Goal: Task Accomplishment & Management: Complete application form

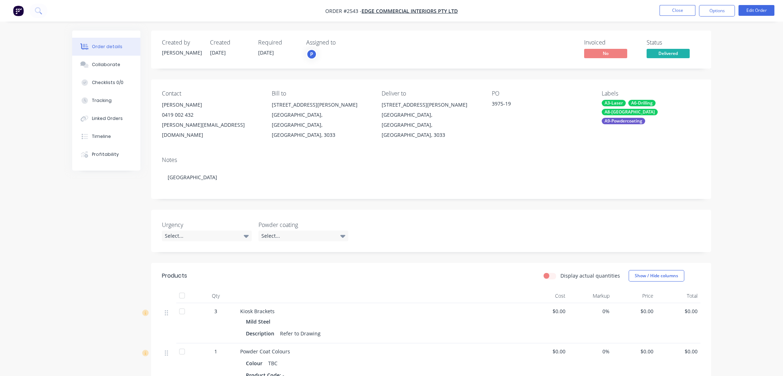
click at [17, 13] on img "button" at bounding box center [18, 10] width 11 height 11
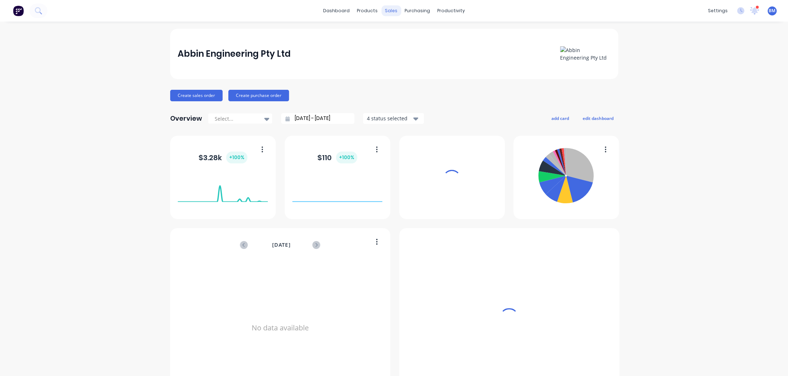
click at [384, 9] on div "sales" at bounding box center [391, 10] width 20 height 11
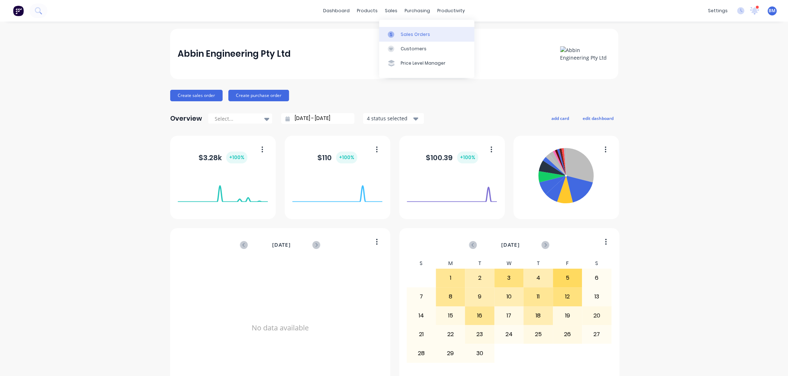
drag, startPoint x: 385, startPoint y: 15, endPoint x: 393, endPoint y: 36, distance: 22.9
click at [393, 36] on icon at bounding box center [391, 34] width 6 height 6
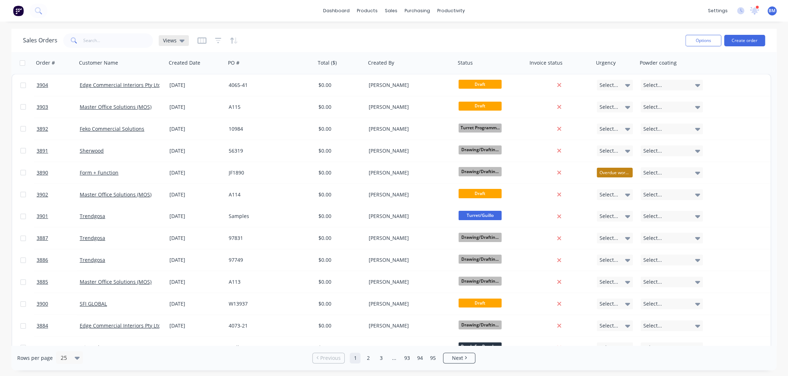
click at [173, 41] on span "Views" at bounding box center [170, 41] width 14 height 8
click at [176, 117] on button "drafts" at bounding box center [202, 116] width 82 height 8
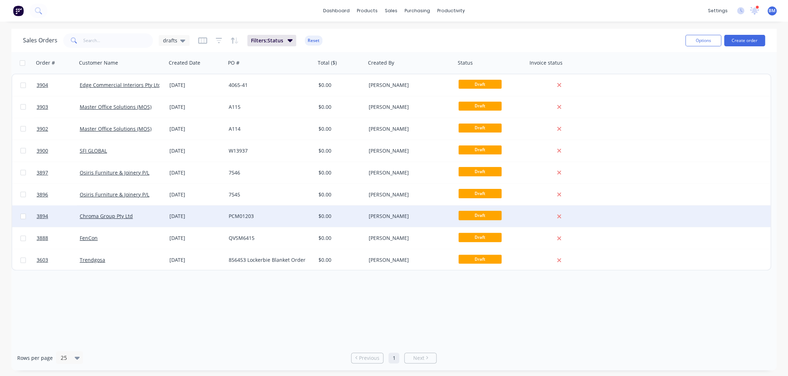
click at [138, 216] on div "Chroma Group Pty Ltd" at bounding box center [120, 216] width 80 height 7
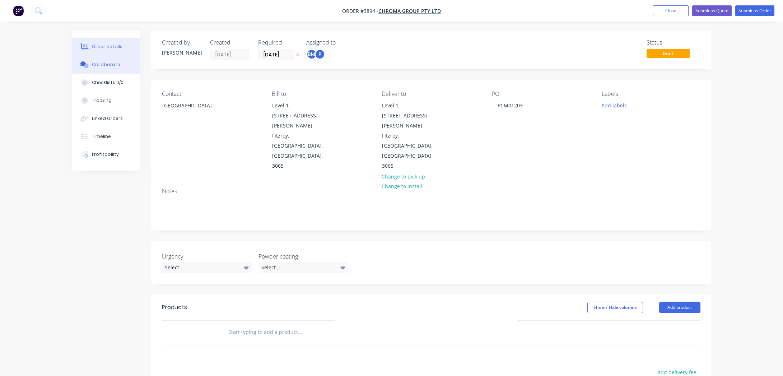
click at [111, 66] on div "Collaborate" at bounding box center [106, 64] width 28 height 6
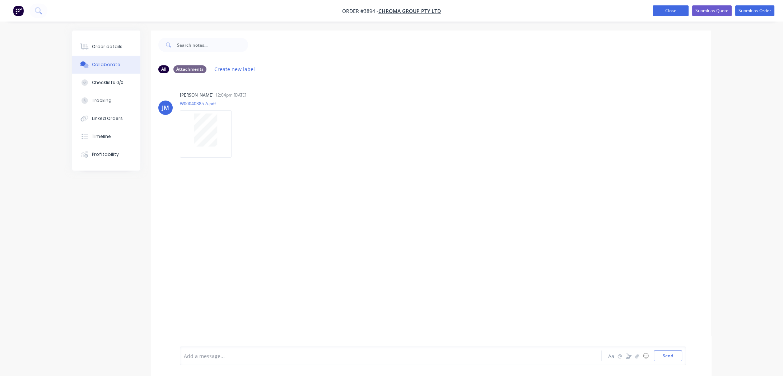
click at [667, 7] on button "Close" at bounding box center [671, 10] width 36 height 11
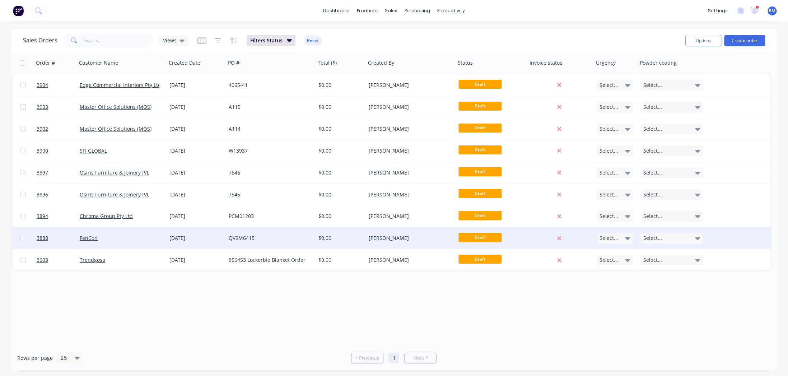
click at [111, 237] on div "FenCon" at bounding box center [120, 237] width 80 height 7
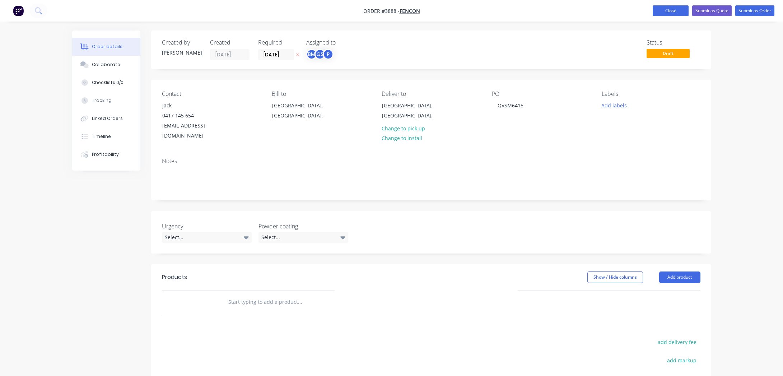
click at [686, 14] on button "Close" at bounding box center [671, 10] width 36 height 11
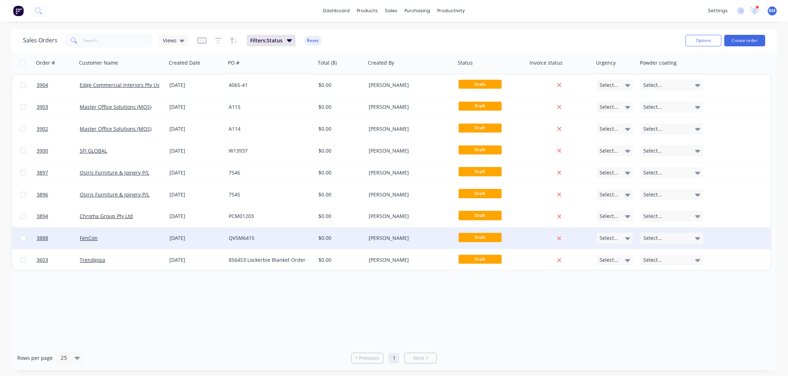
click at [125, 230] on div "FenCon" at bounding box center [122, 238] width 90 height 22
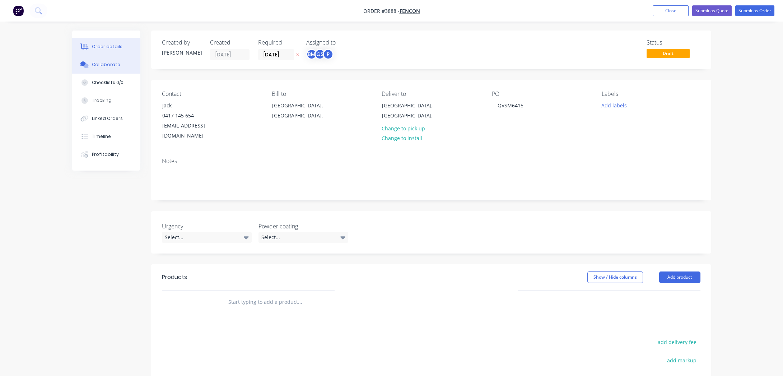
click at [112, 69] on button "Collaborate" at bounding box center [106, 65] width 68 height 18
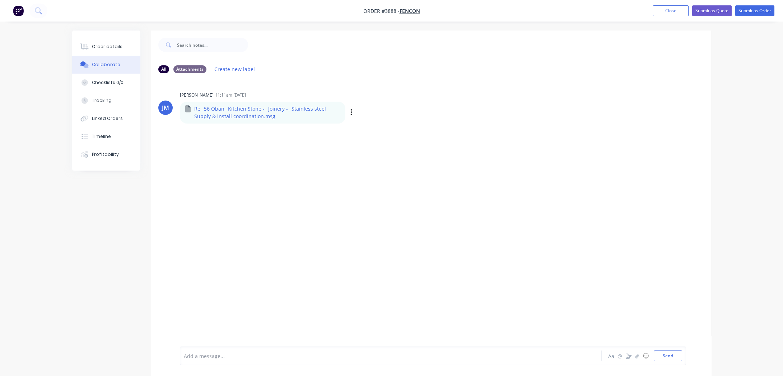
click at [348, 114] on div "Labels Download Delete" at bounding box center [388, 112] width 81 height 10
click at [350, 115] on icon "button" at bounding box center [351, 112] width 2 height 8
click at [377, 116] on button "Labels" at bounding box center [398, 115] width 81 height 16
click at [332, 115] on p "Re_ 56 Oban_ Kitchen Stone -_ Joinery -_ Stainless steel Supply & install coord…" at bounding box center [267, 112] width 146 height 15
click at [0, 0] on icon "button" at bounding box center [0, 0] width 0 height 0
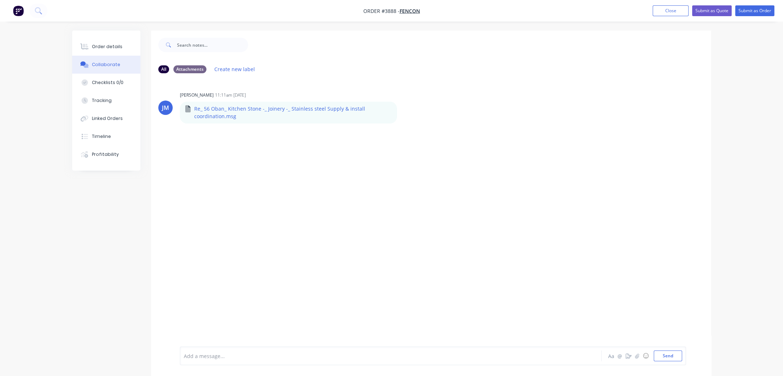
click at [0, 0] on button "Download" at bounding box center [0, 0] width 0 height 0
click at [8, 298] on div "Order details Collaborate Checklists 0/0 Tracking Linked Orders Timeline Profit…" at bounding box center [391, 193] width 783 height 387
click at [81, 48] on icon at bounding box center [84, 46] width 8 height 6
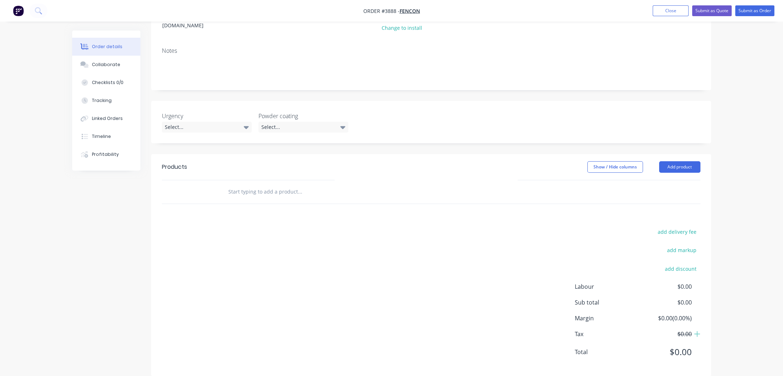
scroll to position [111, 0]
click at [704, 158] on header "Products Show / Hide columns Add product" at bounding box center [431, 166] width 560 height 26
click at [694, 160] on button "Add product" at bounding box center [679, 165] width 41 height 11
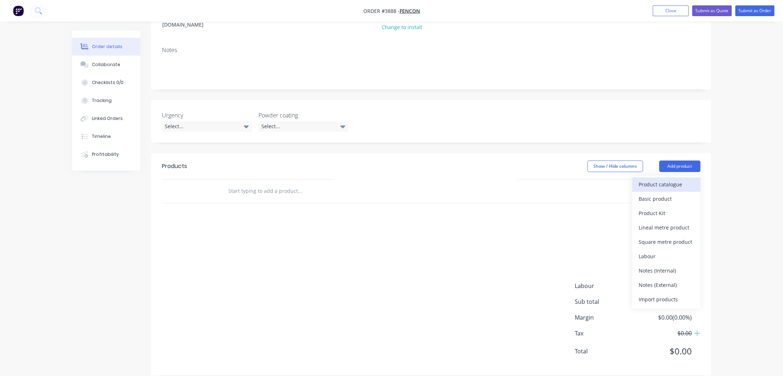
click at [689, 179] on div "Product catalogue" at bounding box center [666, 184] width 55 height 10
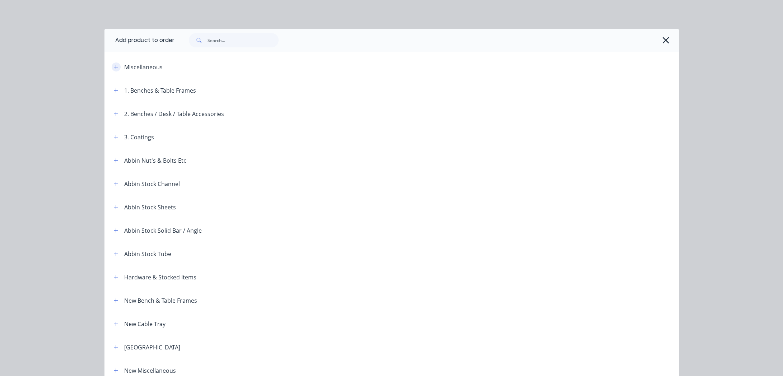
click at [112, 63] on button "button" at bounding box center [116, 66] width 9 height 9
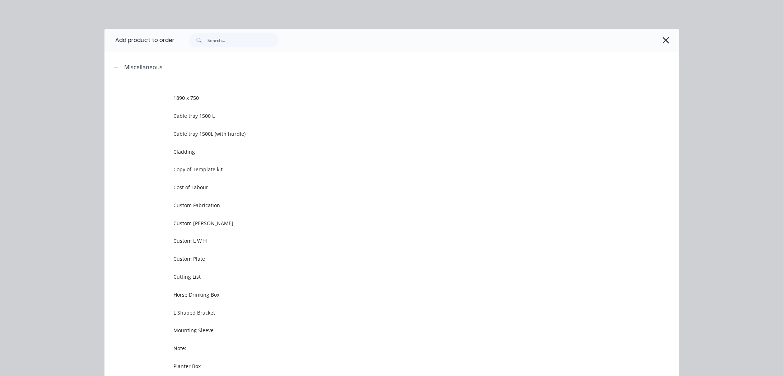
click at [652, 42] on div at bounding box center [422, 40] width 497 height 14
click at [662, 43] on icon "button" at bounding box center [666, 40] width 8 height 10
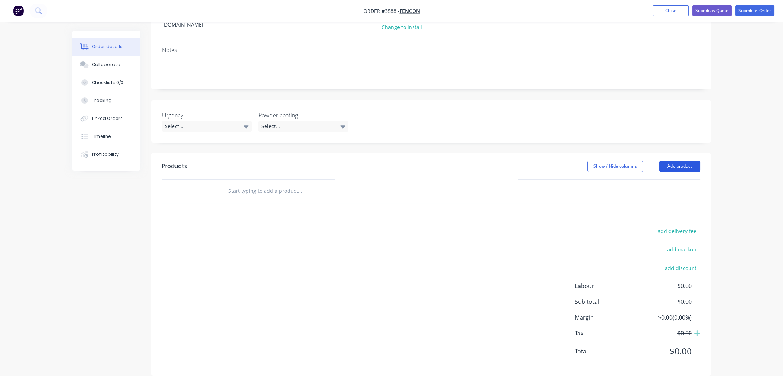
click at [679, 160] on button "Add product" at bounding box center [679, 165] width 41 height 11
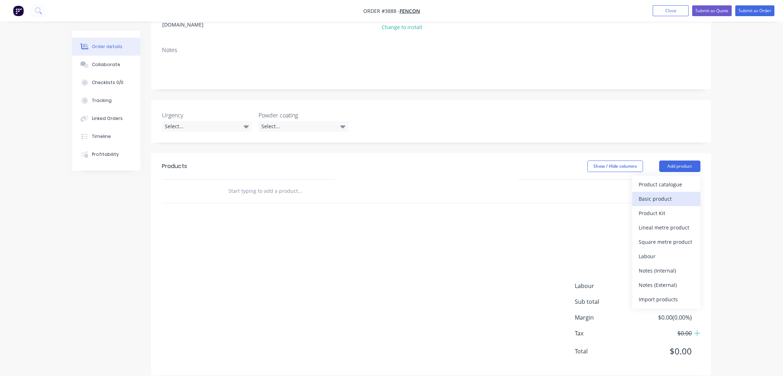
click at [676, 194] on div "Basic product" at bounding box center [666, 199] width 55 height 10
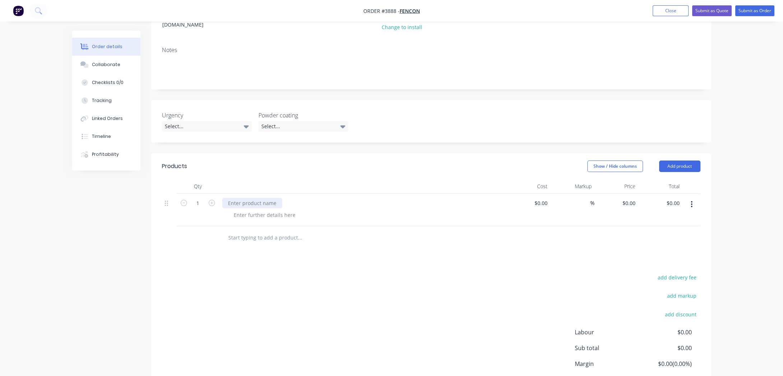
click at [246, 198] on div at bounding box center [252, 203] width 60 height 10
paste div
click at [213, 273] on div "add delivery fee add markup add discount Labour $0.00 Sub total $0.00 Margin $0…" at bounding box center [431, 342] width 539 height 139
click at [276, 210] on div at bounding box center [264, 215] width 73 height 10
click at [393, 331] on div "add delivery fee add markup add discount Labour $0.00 Sub total $0.00 Margin $0…" at bounding box center [431, 342] width 539 height 139
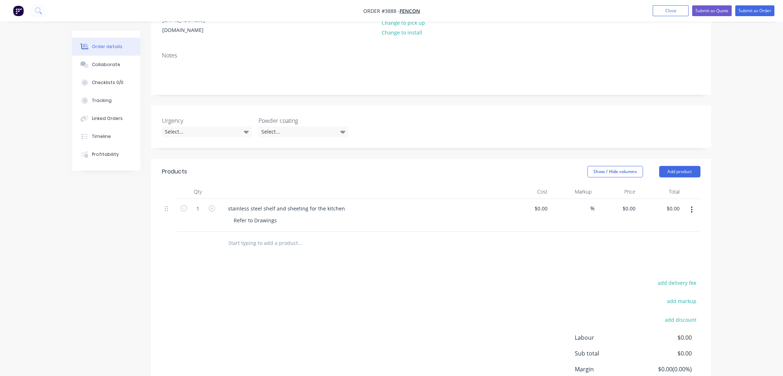
scroll to position [0, 0]
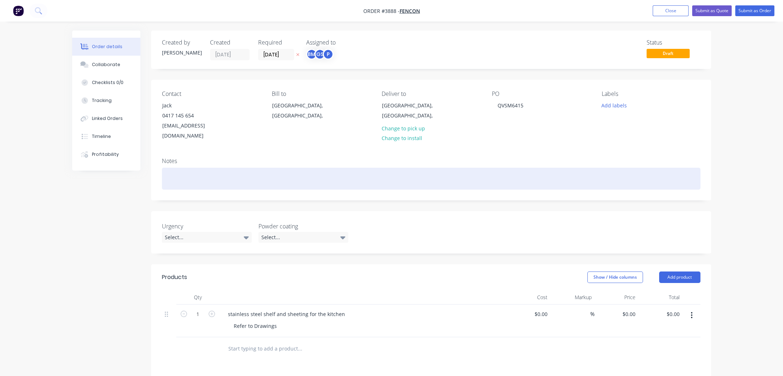
click at [261, 174] on div at bounding box center [431, 179] width 539 height 22
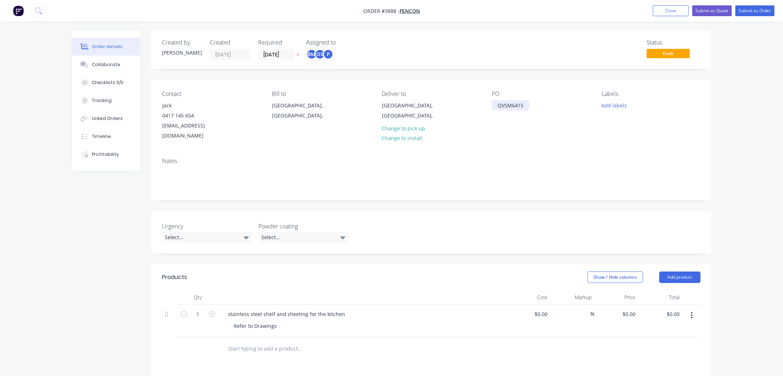
click at [524, 105] on div "QVSM6415" at bounding box center [510, 105] width 37 height 10
click at [257, 271] on div "Products" at bounding box center [219, 276] width 115 height 11
click at [323, 53] on div "P" at bounding box center [328, 54] width 11 height 11
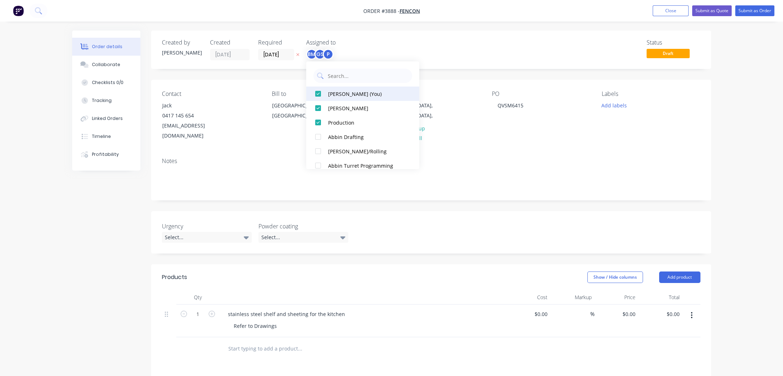
click at [355, 99] on button "[PERSON_NAME] (You)" at bounding box center [362, 94] width 113 height 14
click at [372, 52] on div "GS P" at bounding box center [342, 54] width 72 height 11
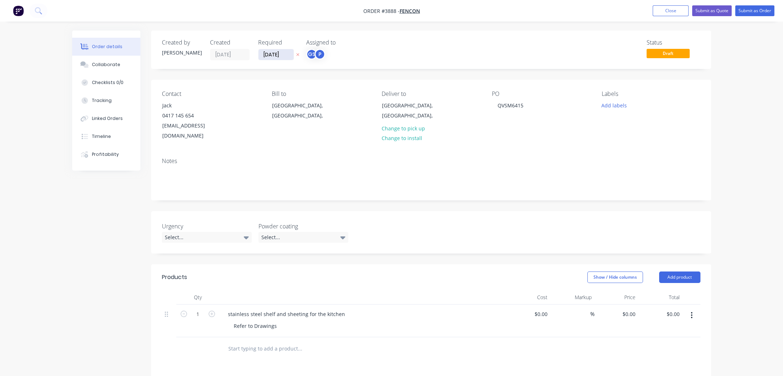
click at [262, 50] on input "[DATE]" at bounding box center [276, 54] width 35 height 11
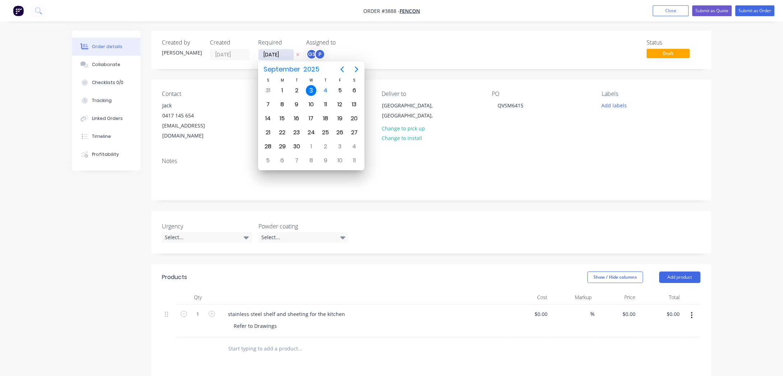
click at [284, 58] on input "[DATE]" at bounding box center [276, 54] width 35 height 11
click at [339, 132] on div "26" at bounding box center [340, 132] width 11 height 11
type input "[DATE]"
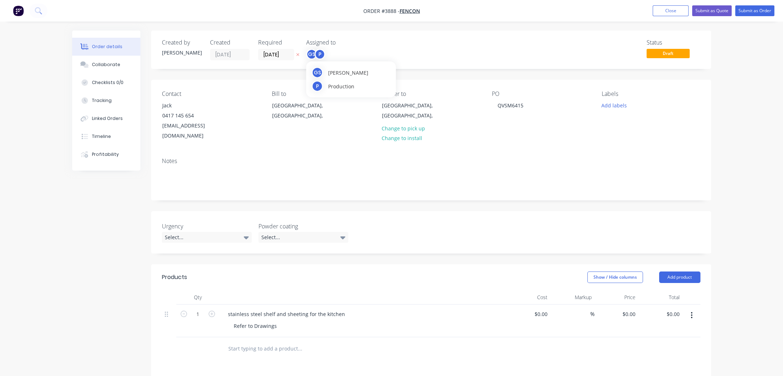
click at [316, 50] on div "P" at bounding box center [320, 54] width 11 height 11
click at [508, 52] on div "Status Draft" at bounding box center [539, 49] width 322 height 21
click at [604, 102] on button "Add labels" at bounding box center [614, 105] width 33 height 10
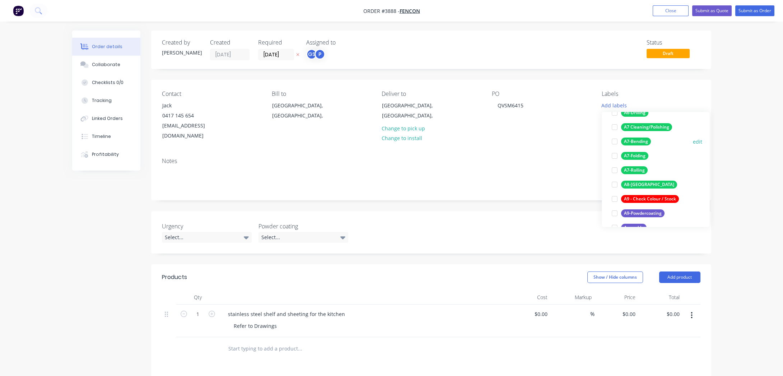
scroll to position [130, 0]
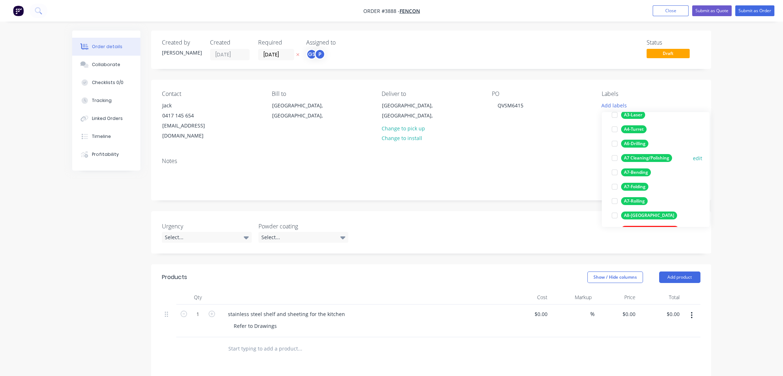
click at [653, 159] on div "A7 Cleaning/Polishing" at bounding box center [646, 158] width 51 height 8
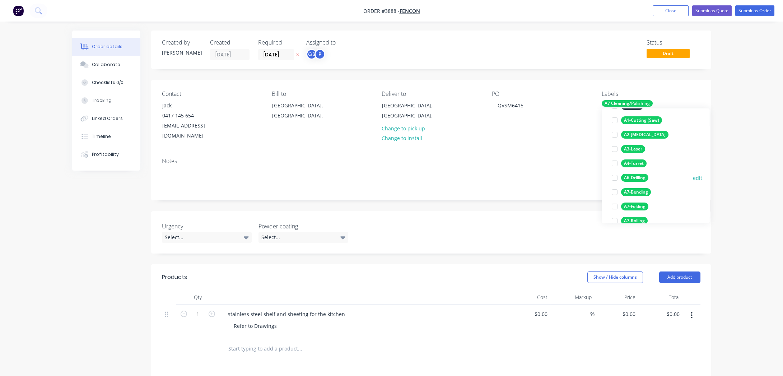
scroll to position [77, 0]
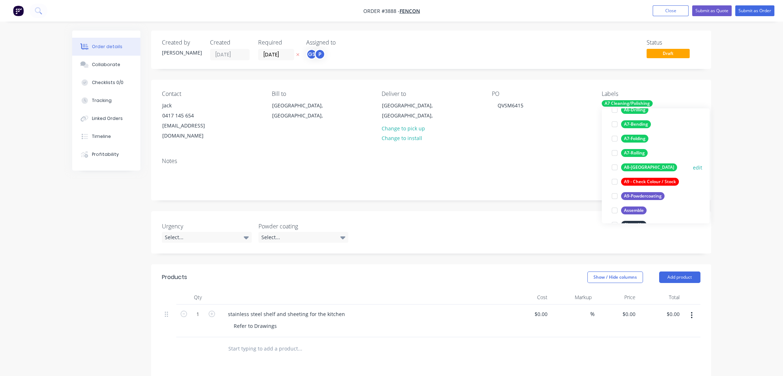
click at [640, 166] on div "A8-[GEOGRAPHIC_DATA]" at bounding box center [649, 167] width 56 height 8
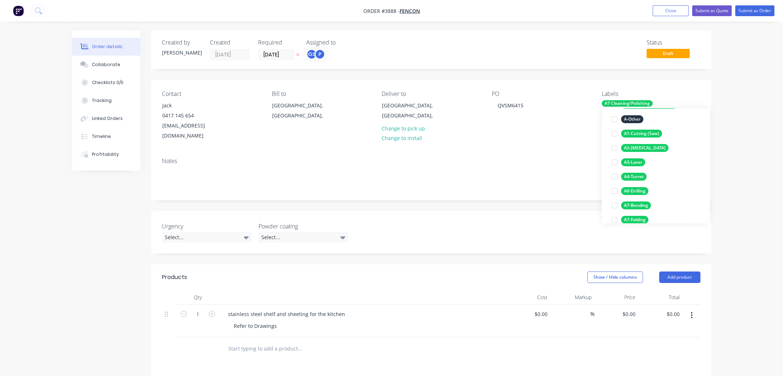
scroll to position [78, 0]
click at [639, 160] on div "A3-Laser" at bounding box center [633, 159] width 24 height 8
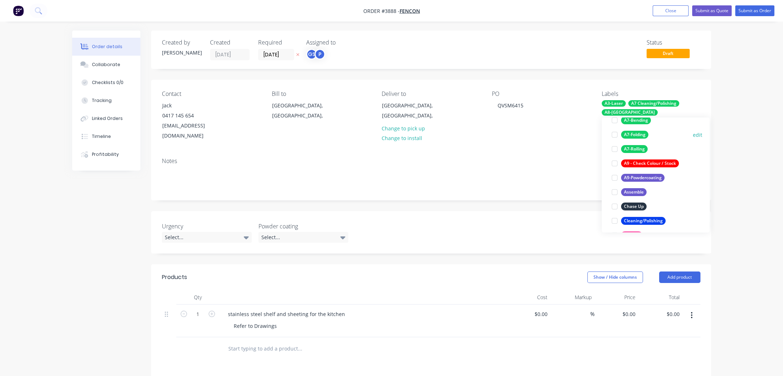
click at [638, 134] on div "A7-Folding" at bounding box center [634, 135] width 27 height 8
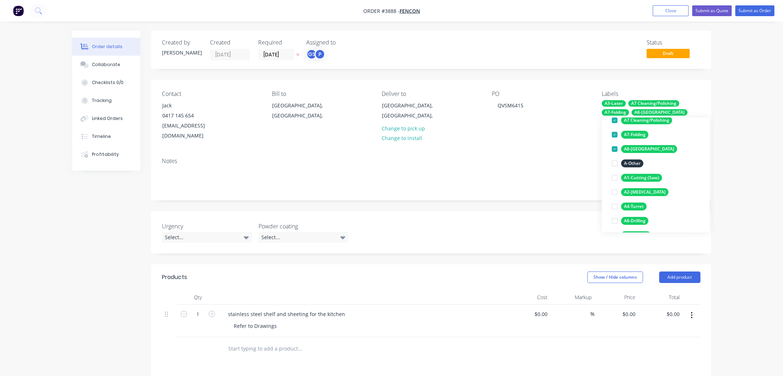
click at [748, 79] on div "Order details Collaborate Checklists 0/0 Tracking Linked Orders Timeline Profit…" at bounding box center [391, 272] width 783 height 544
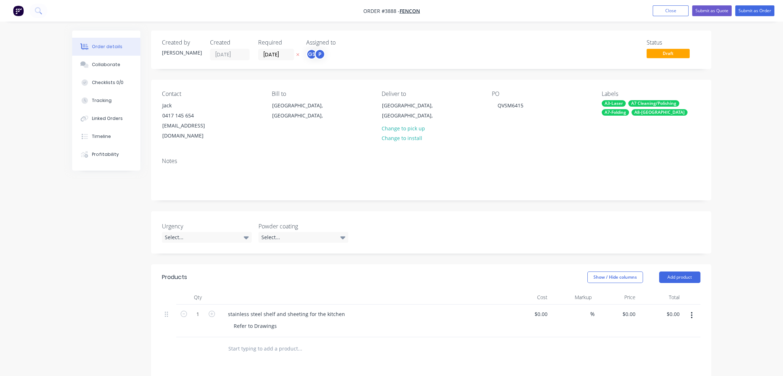
click at [759, 1] on nav "Order #3888 - FenCon Add product Close Submit as Quote Submit as Order" at bounding box center [391, 11] width 783 height 22
click at [758, 9] on button "Submit as Order" at bounding box center [754, 10] width 39 height 11
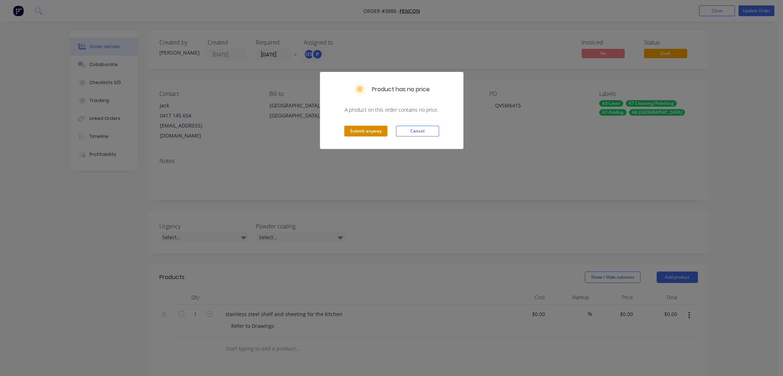
click at [379, 134] on button "Submit anyway" at bounding box center [365, 131] width 43 height 11
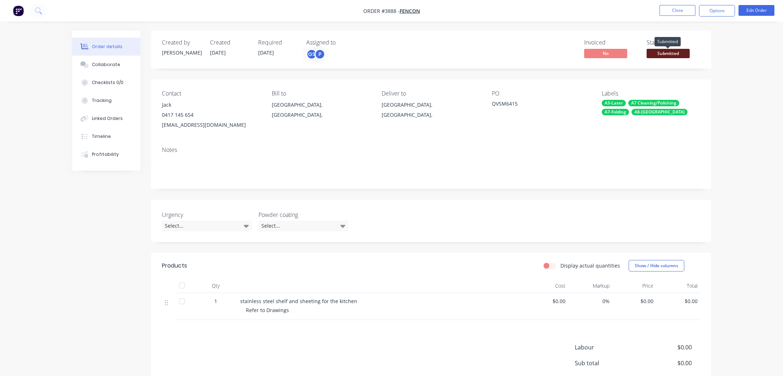
click at [660, 50] on span "Submitted" at bounding box center [668, 53] width 43 height 9
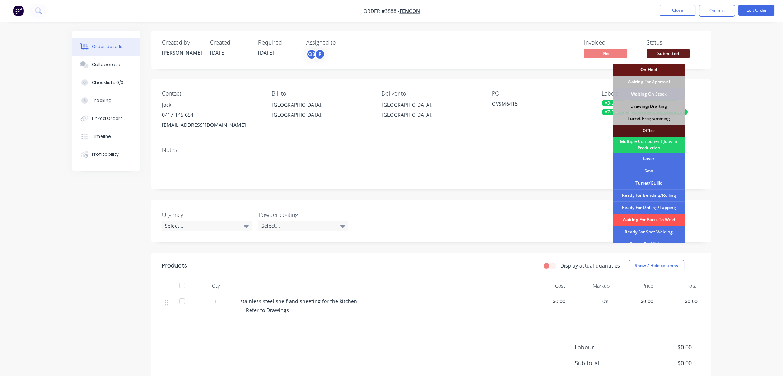
click at [652, 107] on div "Drawing/Drafting" at bounding box center [649, 106] width 72 height 12
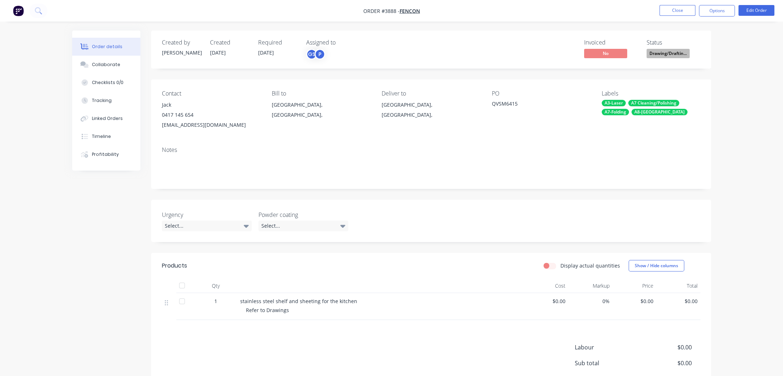
click at [742, 68] on div "Order details Collaborate Checklists 0/0 Tracking Linked Orders Timeline Profit…" at bounding box center [391, 224] width 783 height 448
click at [722, 17] on nav "Order #3888 - FenCon Close Options Edit Order" at bounding box center [391, 11] width 783 height 22
click at [719, 11] on button "Options" at bounding box center [717, 10] width 36 height 11
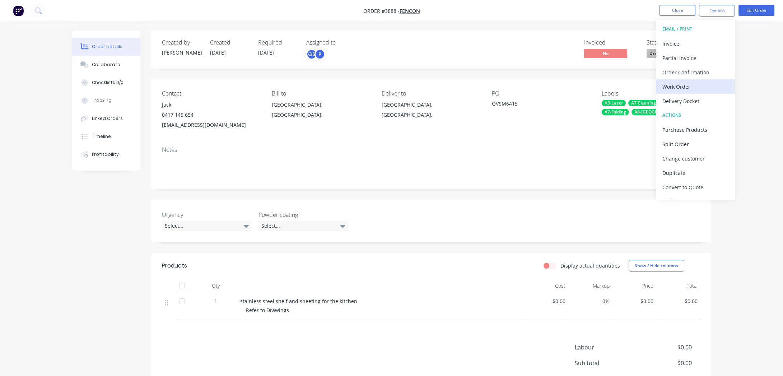
click at [703, 89] on div "Work Order" at bounding box center [695, 86] width 66 height 10
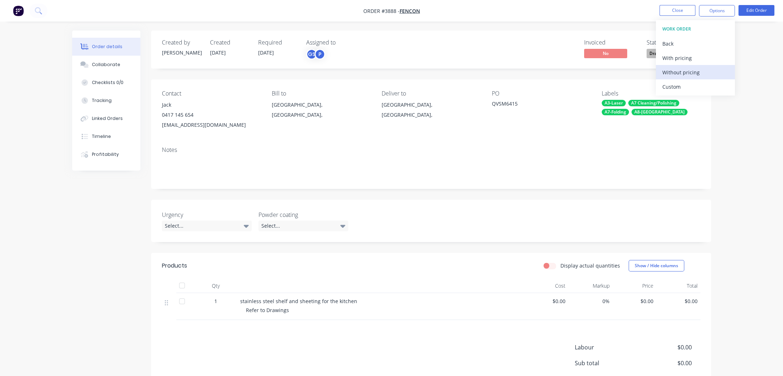
click at [674, 75] on div "Without pricing" at bounding box center [695, 72] width 66 height 10
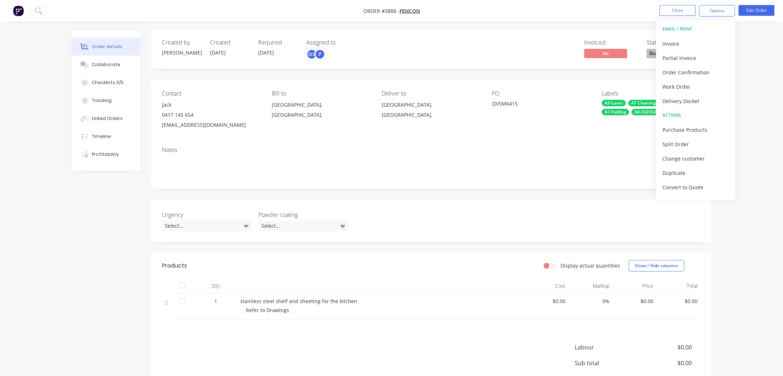
click at [63, 219] on div "Order details Collaborate Checklists 0/0 Tracking Linked Orders Timeline Profit…" at bounding box center [391, 224] width 783 height 448
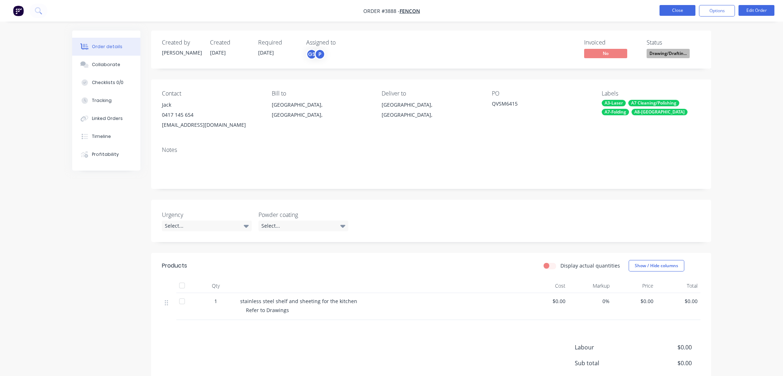
click at [676, 13] on button "Close" at bounding box center [678, 10] width 36 height 11
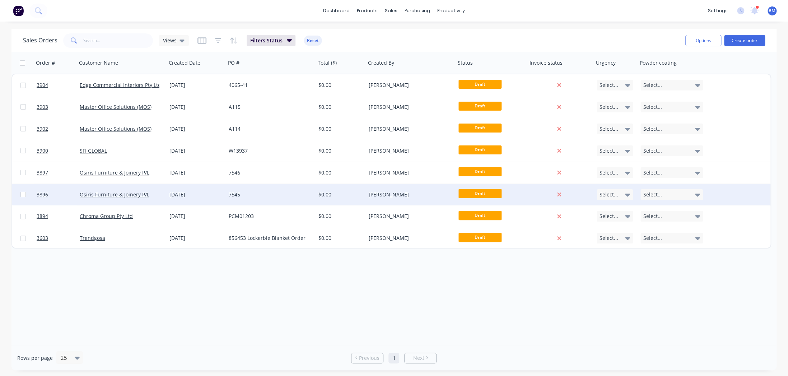
click at [150, 196] on div "Osiris Furniture & Joinery P/L" at bounding box center [120, 194] width 80 height 7
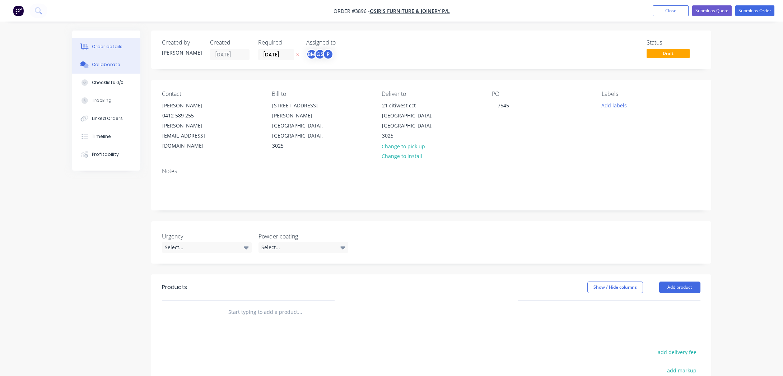
click at [99, 61] on button "Collaborate" at bounding box center [106, 65] width 68 height 18
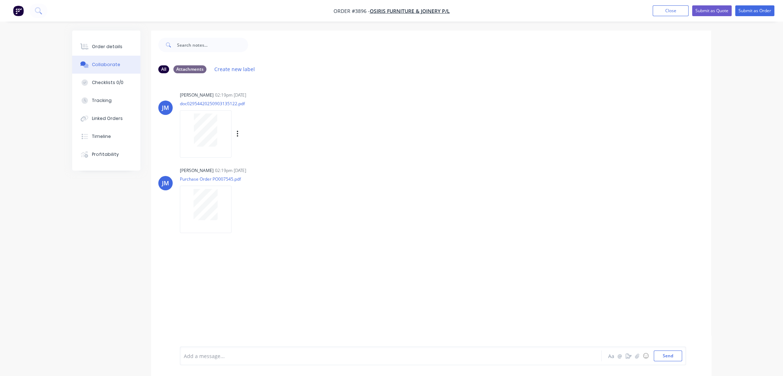
click at [218, 115] on div at bounding box center [205, 129] width 45 height 33
click at [205, 225] on div at bounding box center [206, 209] width 52 height 47
click at [81, 47] on icon at bounding box center [84, 46] width 8 height 6
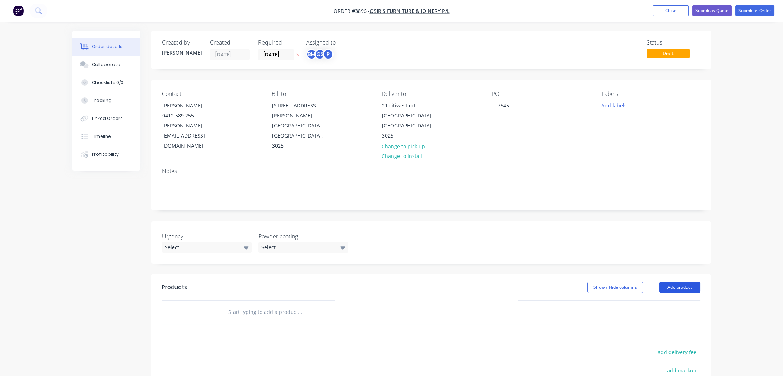
click at [670, 281] on button "Add product" at bounding box center [679, 286] width 41 height 11
click at [670, 300] on div "Product catalogue" at bounding box center [666, 305] width 55 height 10
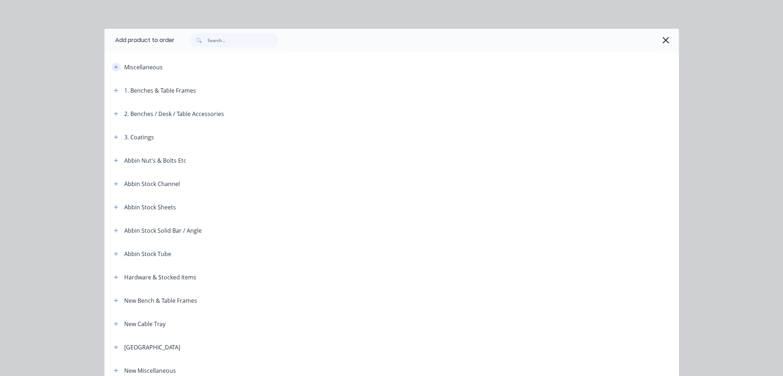
click at [114, 67] on icon "button" at bounding box center [116, 67] width 4 height 4
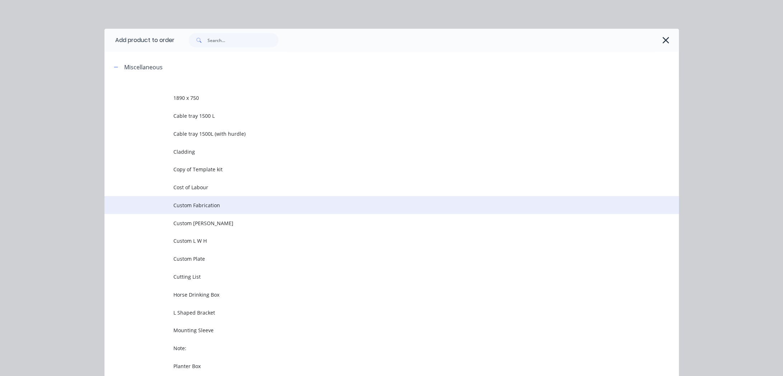
click at [182, 205] on span "Custom Fabrication" at bounding box center [375, 205] width 404 height 8
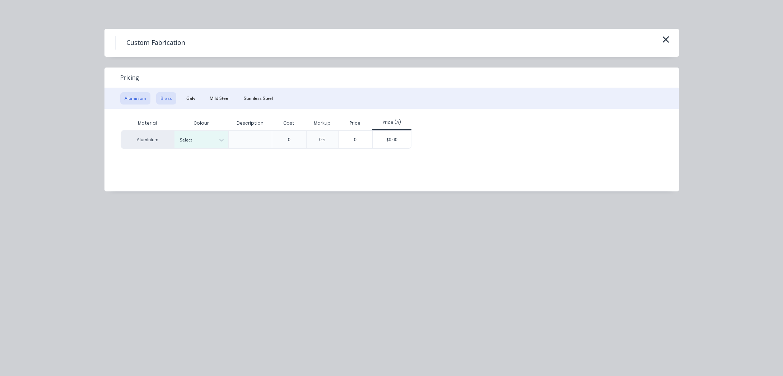
click at [166, 94] on button "Brass" at bounding box center [166, 98] width 20 height 12
drag, startPoint x: 225, startPoint y: 97, endPoint x: 269, endPoint y: 97, distance: 43.8
click at [226, 97] on button "Mild Steel" at bounding box center [219, 98] width 28 height 12
click at [269, 97] on button "Stainless Steel" at bounding box center [258, 98] width 38 height 12
click at [203, 136] on div at bounding box center [196, 140] width 32 height 8
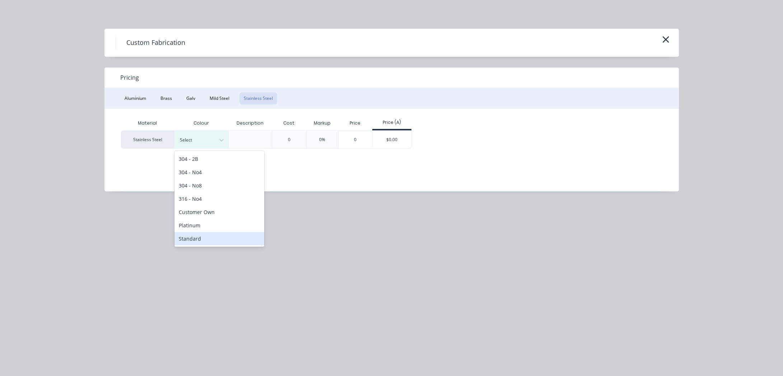
click at [216, 242] on div "Standard" at bounding box center [219, 238] width 90 height 13
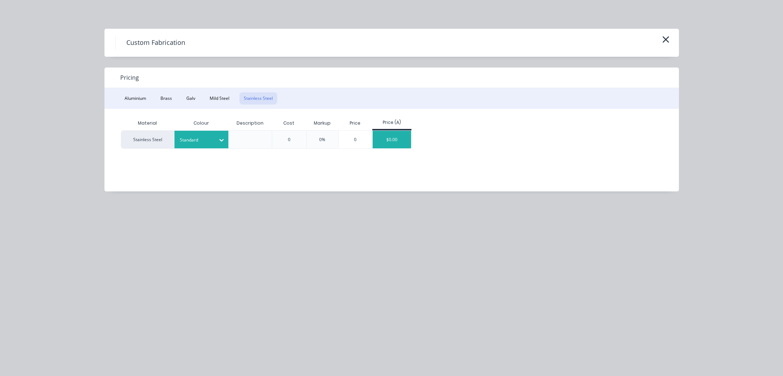
click at [386, 141] on div "$0.00" at bounding box center [392, 140] width 38 height 18
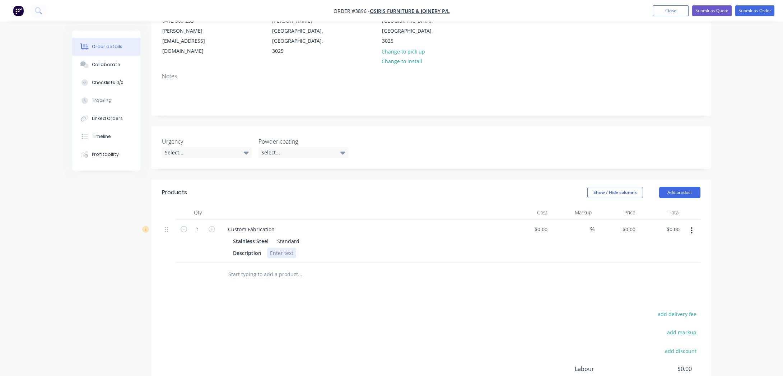
scroll to position [130, 0]
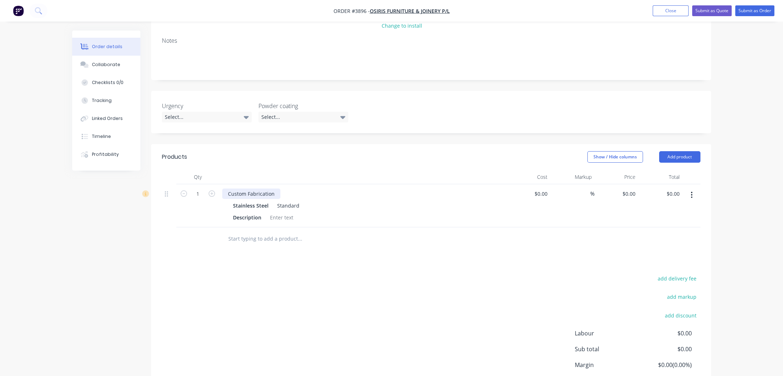
click at [265, 188] on div "Custom Fabrication" at bounding box center [251, 193] width 58 height 10
drag, startPoint x: 273, startPoint y: 169, endPoint x: 355, endPoint y: 170, distance: 82.9
click at [169, 170] on div "Qty Cost Markup Price Total 1 Custom Fabrication Stainless Steel Standard Descr…" at bounding box center [431, 198] width 539 height 57
paste div
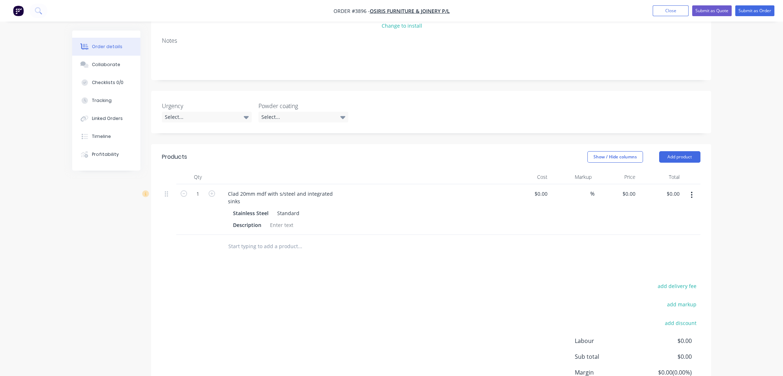
click at [362, 239] on input "text" at bounding box center [300, 246] width 144 height 14
click at [223, 188] on div "Clad 20mm mdf with s/steel and integrated sinks" at bounding box center [280, 197] width 116 height 18
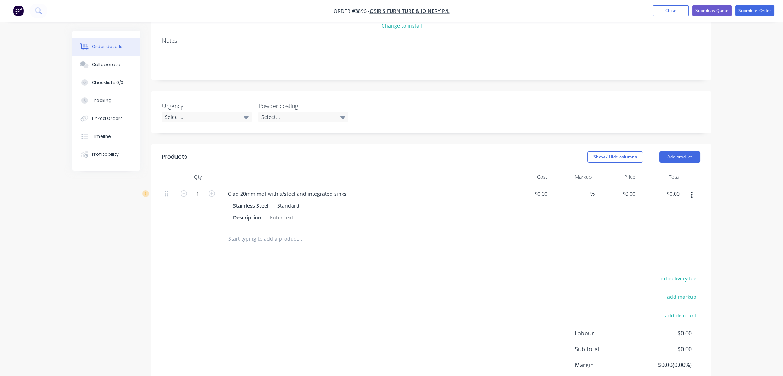
click at [336, 325] on div "add delivery fee add markup add discount Labour $0.00 Sub total $0.00 Margin $0…" at bounding box center [431, 343] width 539 height 139
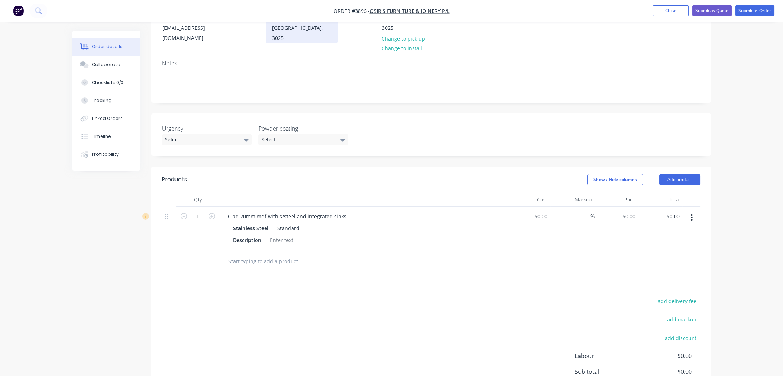
scroll to position [0, 0]
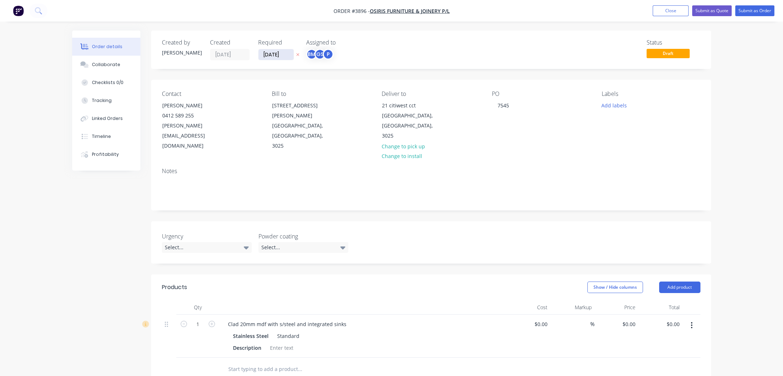
click at [275, 57] on input "[DATE]" at bounding box center [276, 54] width 35 height 11
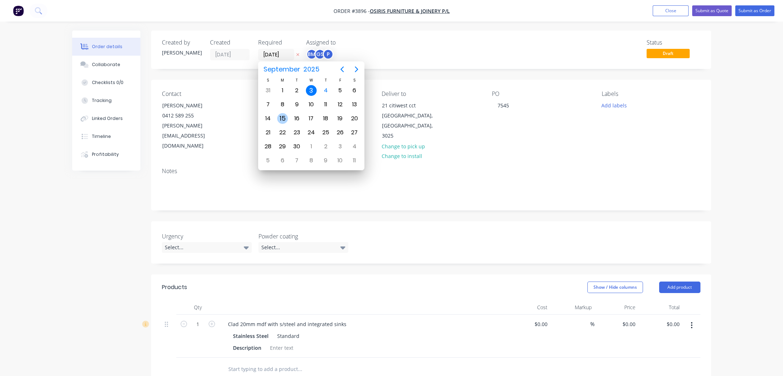
click at [281, 117] on div "15" at bounding box center [282, 118] width 11 height 11
type input "[DATE]"
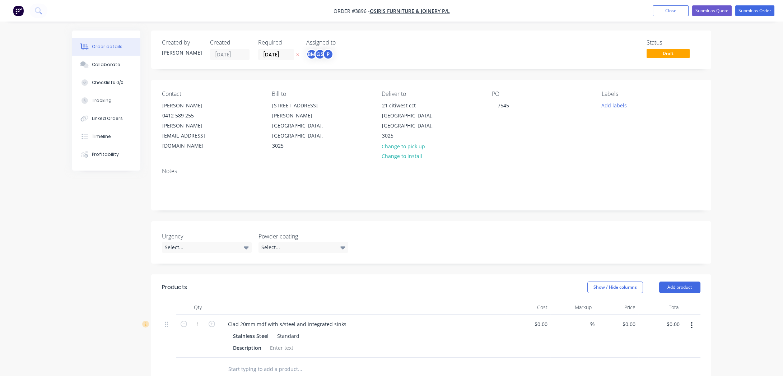
click at [319, 54] on div "GS" at bounding box center [320, 54] width 11 height 11
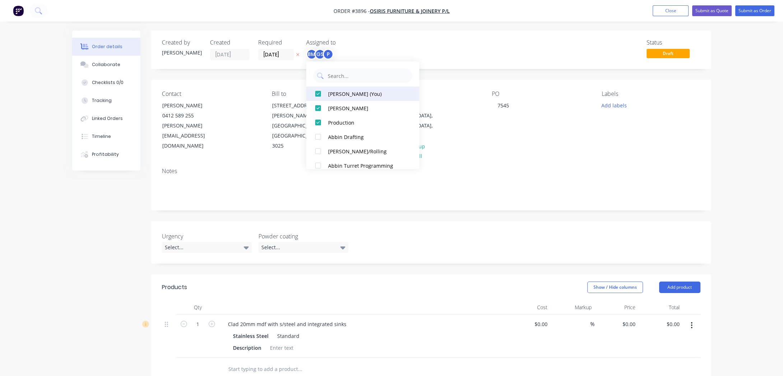
click at [330, 97] on div "[PERSON_NAME] (You)" at bounding box center [366, 94] width 76 height 8
click at [411, 29] on div "Order details Collaborate Checklists 0/0 Tracking Linked Orders Timeline Profit…" at bounding box center [391, 282] width 783 height 564
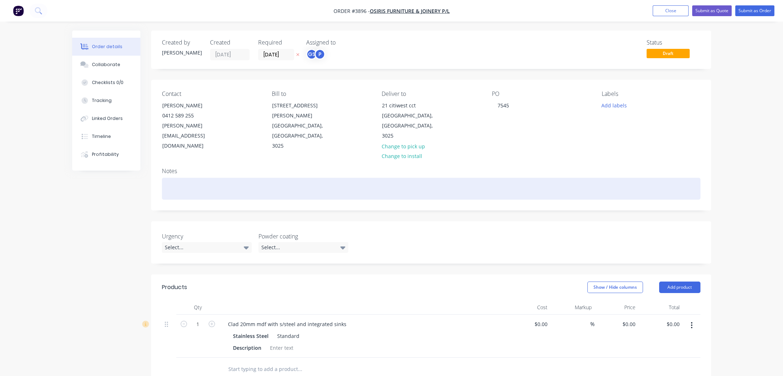
click at [295, 178] on div at bounding box center [431, 189] width 539 height 22
paste div
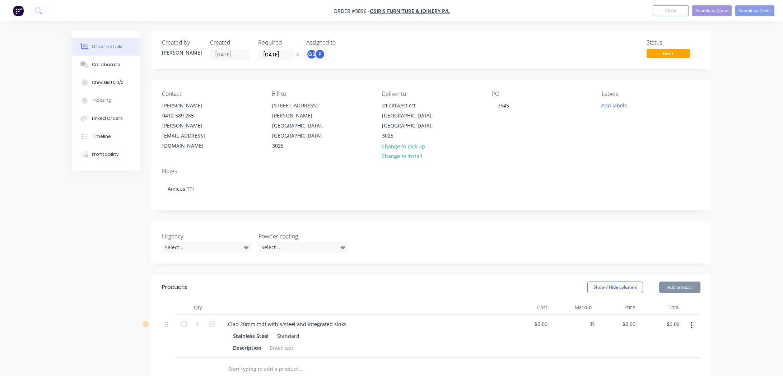
click at [549, 112] on div "PO 7545" at bounding box center [541, 120] width 98 height 61
click at [603, 108] on button "Add labels" at bounding box center [614, 105] width 33 height 10
click at [434, 185] on div "Notes Amicus TTI" at bounding box center [431, 186] width 560 height 48
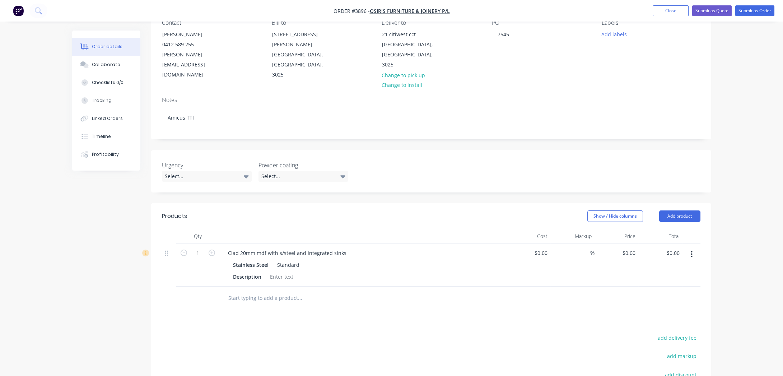
scroll to position [130, 0]
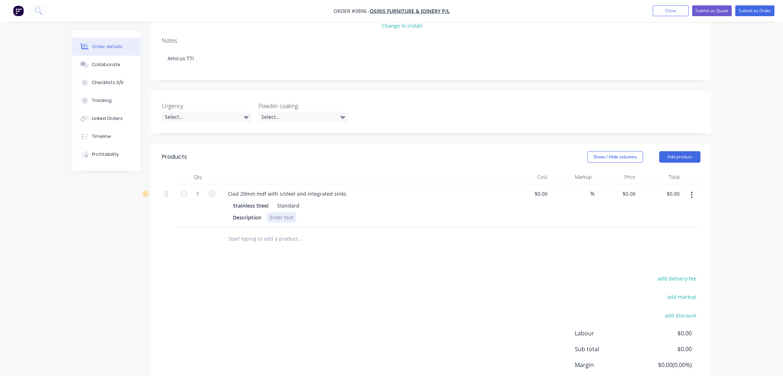
click at [276, 212] on div at bounding box center [281, 217] width 29 height 10
paste div
drag, startPoint x: 295, startPoint y: 197, endPoint x: 237, endPoint y: 190, distance: 59.4
click at [237, 200] on div "Stainless Steel Standard Description Amicus TTI" at bounding box center [362, 211] width 281 height 22
click at [222, 240] on div "Products Show / Hide columns Add product Qty Cost Markup Price Total 1 Clad 20m…" at bounding box center [431, 283] width 560 height 279
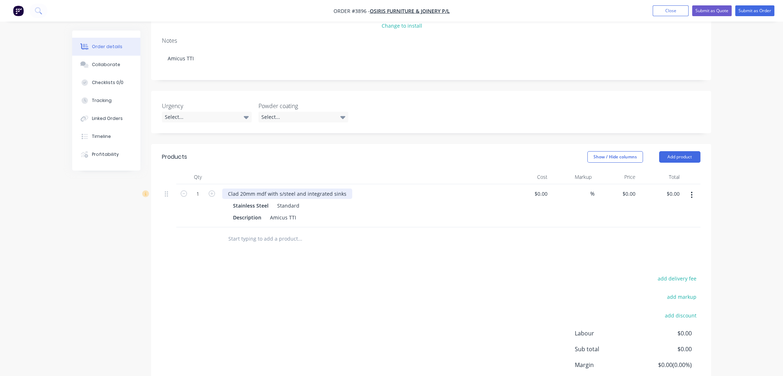
click at [346, 188] on div "Clad 20mm mdf with s/steel and integrated sinks" at bounding box center [287, 193] width 130 height 10
drag, startPoint x: 341, startPoint y: 173, endPoint x: 355, endPoint y: 174, distance: 14.0
click at [355, 188] on div "Clad 20mm mdf with s/steel and integrated sinksJ02 -" at bounding box center [292, 193] width 140 height 10
click at [224, 188] on div "Clad 20mm mdf with s/steel and integrated sinks" at bounding box center [287, 193] width 130 height 10
click at [333, 232] on input "text" at bounding box center [300, 239] width 144 height 14
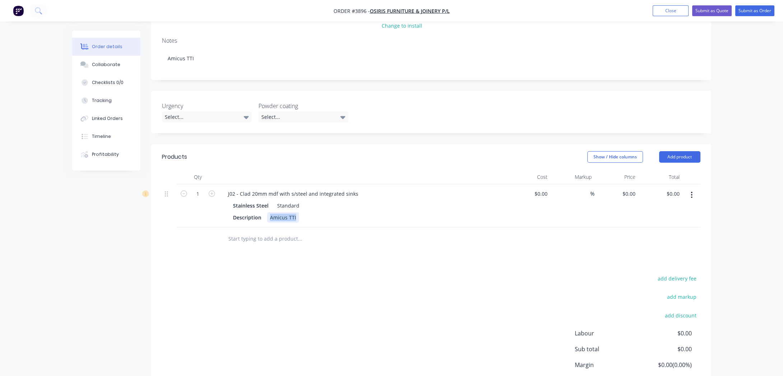
drag, startPoint x: 266, startPoint y: 197, endPoint x: 333, endPoint y: 196, distance: 67.1
click at [333, 212] on div "Description Amicus TTI" at bounding box center [361, 217] width 263 height 10
click at [351, 232] on input "text" at bounding box center [300, 239] width 144 height 14
click at [691, 191] on icon "button" at bounding box center [692, 195] width 2 height 8
click at [688, 223] on div "Duplicate" at bounding box center [666, 228] width 55 height 10
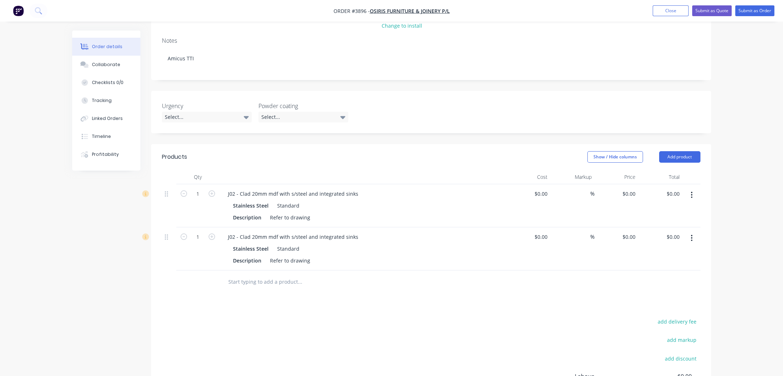
click at [693, 188] on button "button" at bounding box center [691, 194] width 17 height 13
click at [693, 223] on div "Duplicate" at bounding box center [666, 228] width 55 height 10
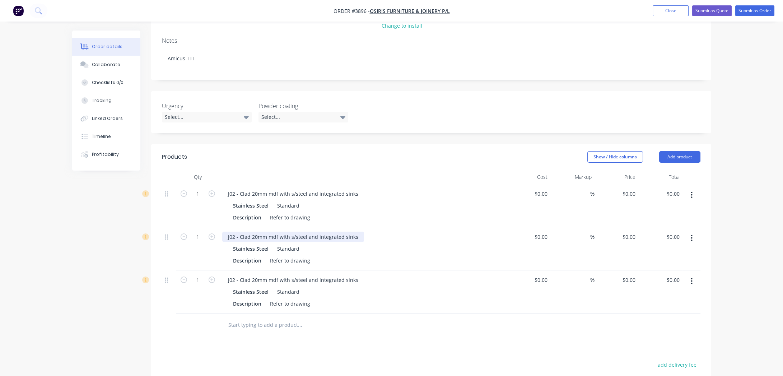
click at [235, 232] on div "J02 - Clad 20mm mdf with s/steel and integrated sinks" at bounding box center [293, 237] width 142 height 10
click at [233, 275] on div "J02 - Clad 20mm mdf with s/steel and integrated sinks" at bounding box center [293, 280] width 142 height 10
click at [234, 275] on div "J02 - Clad 20mm mdf with s/steel and integrated sinks" at bounding box center [293, 280] width 142 height 10
click at [346, 313] on div at bounding box center [348, 324] width 259 height 23
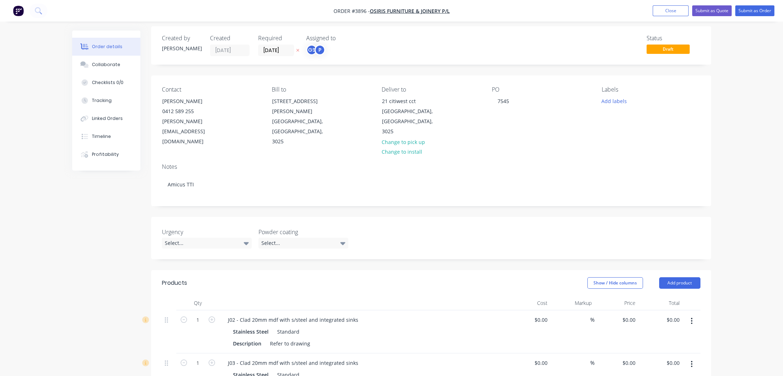
scroll to position [0, 0]
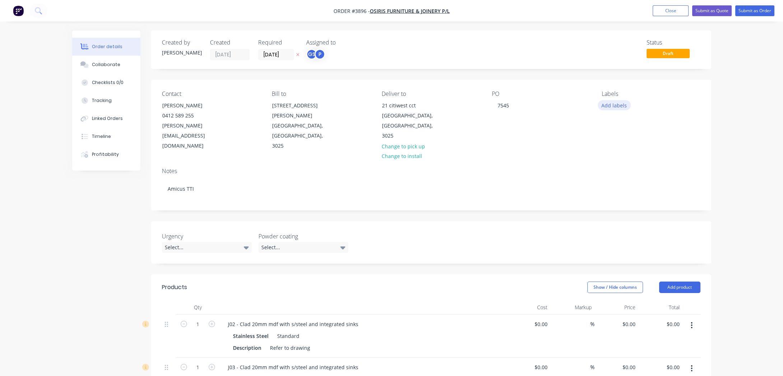
click at [617, 106] on button "Add labels" at bounding box center [614, 105] width 33 height 10
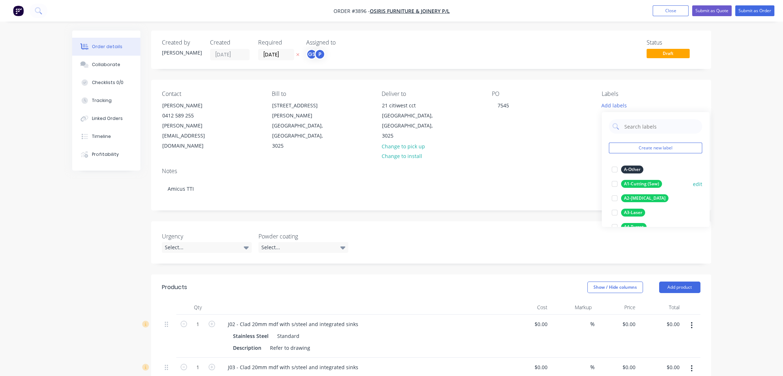
click at [647, 181] on div "A1-Cutting (Saw)" at bounding box center [641, 184] width 41 height 8
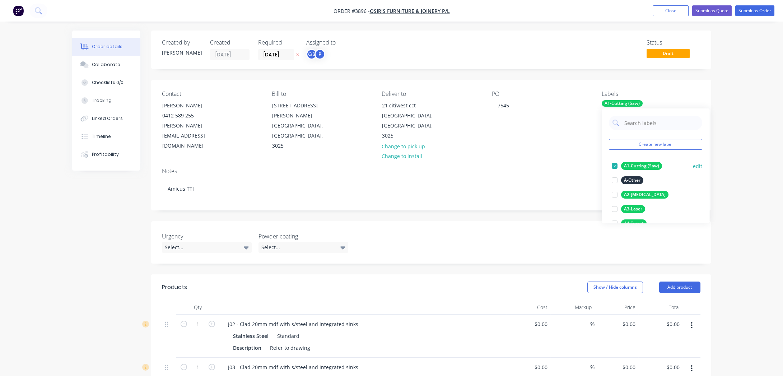
click at [650, 165] on div "A1-Cutting (Saw)" at bounding box center [641, 166] width 41 height 8
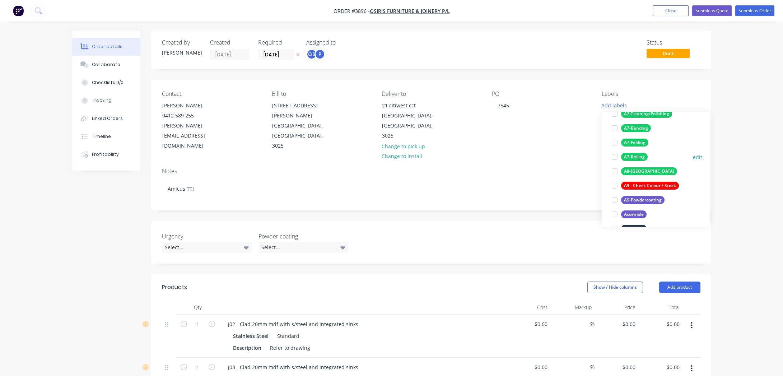
scroll to position [130, 0]
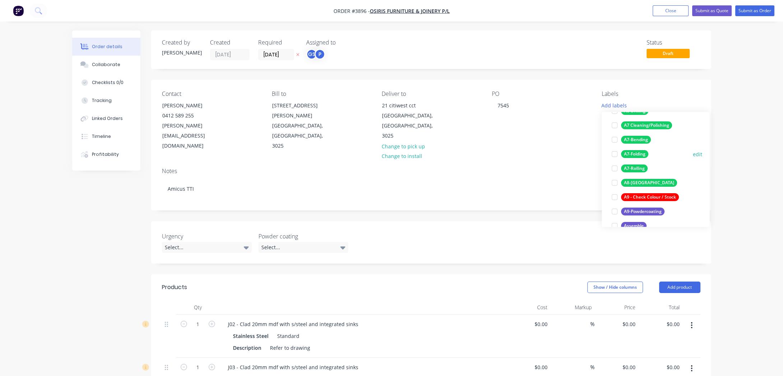
click at [640, 151] on div "A7-Folding" at bounding box center [634, 154] width 27 height 8
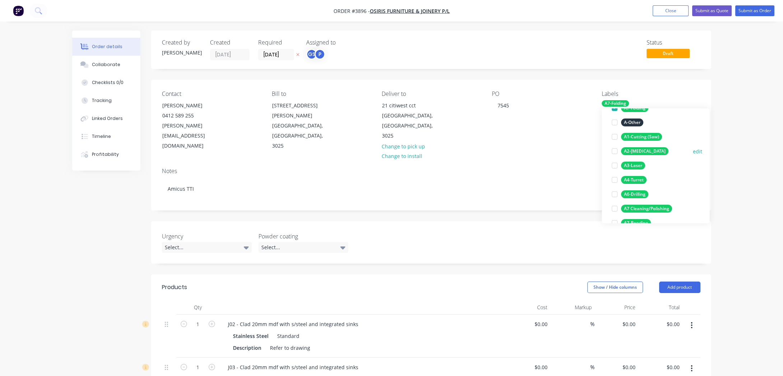
scroll to position [113, 0]
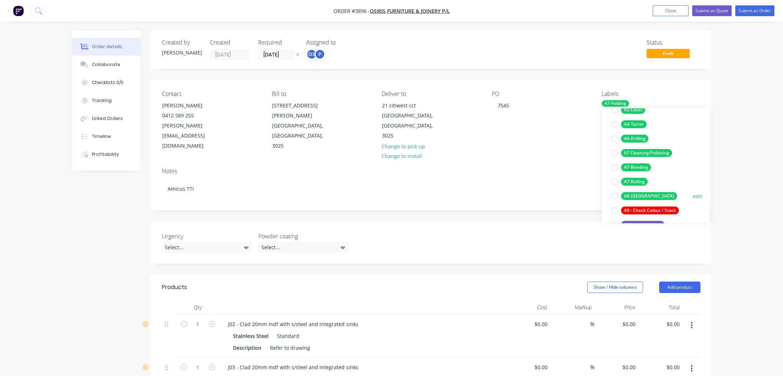
click at [641, 192] on div "A8-[GEOGRAPHIC_DATA]" at bounding box center [649, 196] width 56 height 8
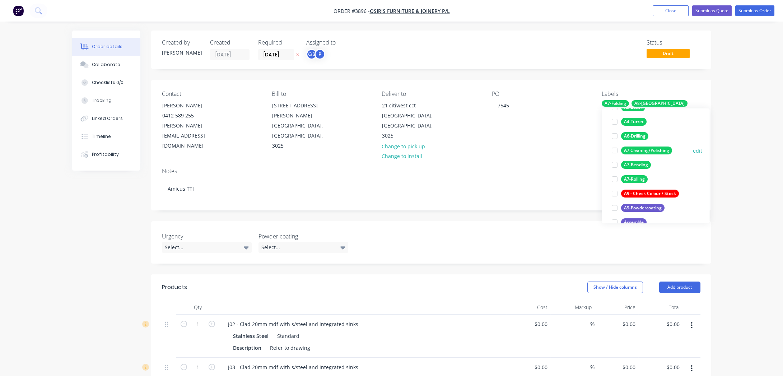
click at [651, 146] on div "A7 Cleaning/Polishing" at bounding box center [646, 150] width 51 height 8
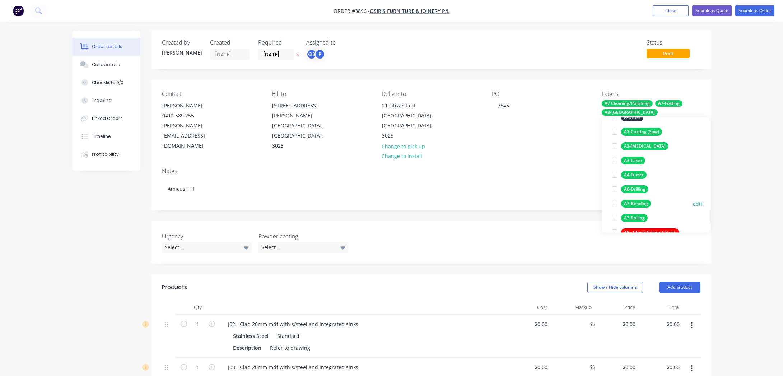
scroll to position [113, 0]
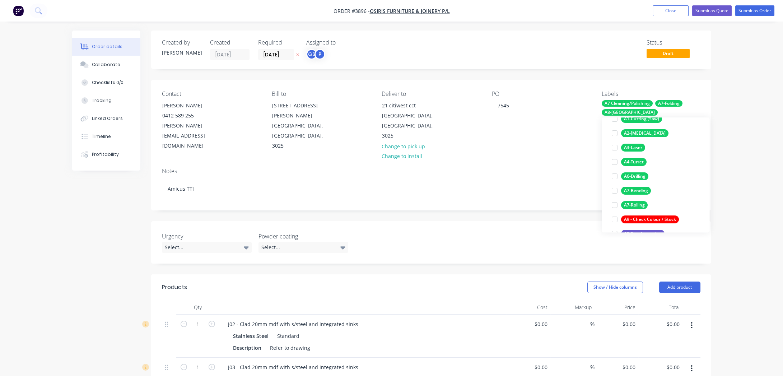
click at [728, 100] on div "Order details Collaborate Checklists 0/0 Tracking Linked Orders Timeline Profit…" at bounding box center [391, 325] width 783 height 650
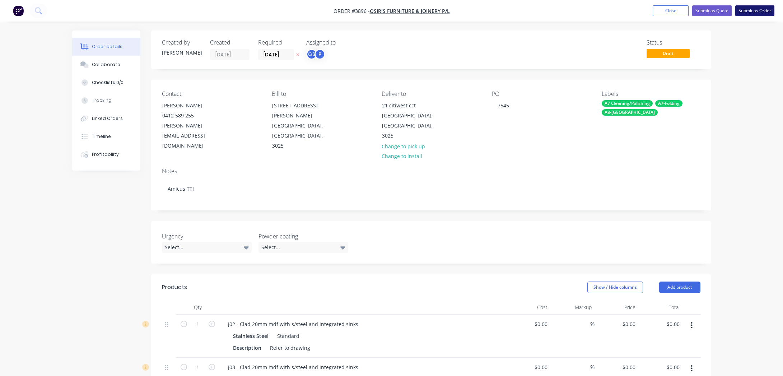
click at [757, 9] on button "Submit as Order" at bounding box center [754, 10] width 39 height 11
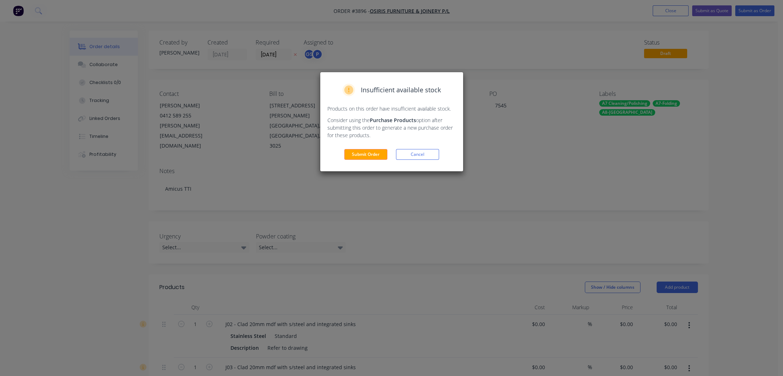
click at [390, 156] on div "Submit Order Cancel" at bounding box center [391, 154] width 129 height 11
click at [380, 156] on button "Submit Order" at bounding box center [365, 154] width 43 height 11
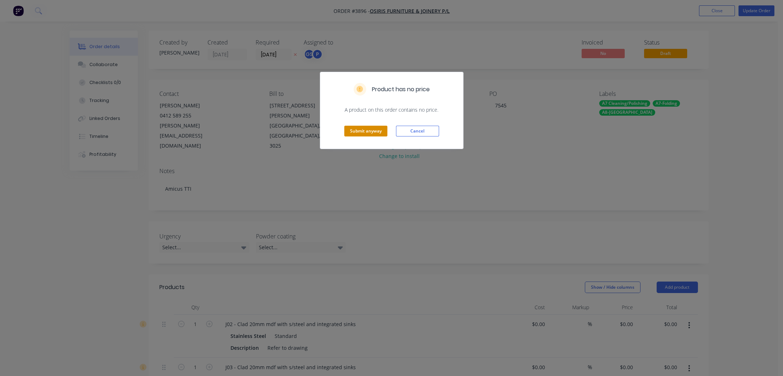
click at [364, 135] on button "Submit anyway" at bounding box center [365, 131] width 43 height 11
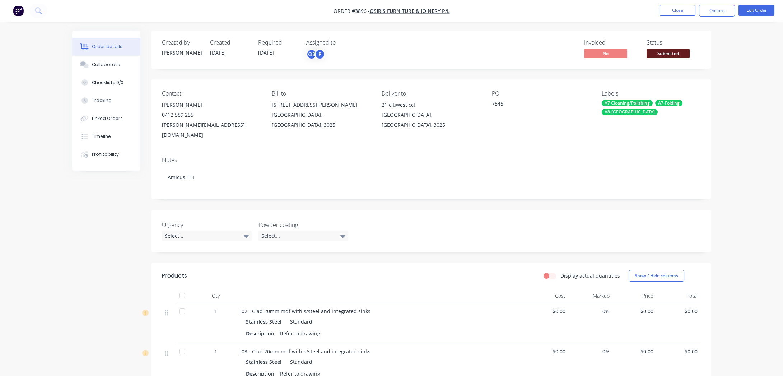
click at [665, 51] on span "Submitted" at bounding box center [668, 53] width 43 height 9
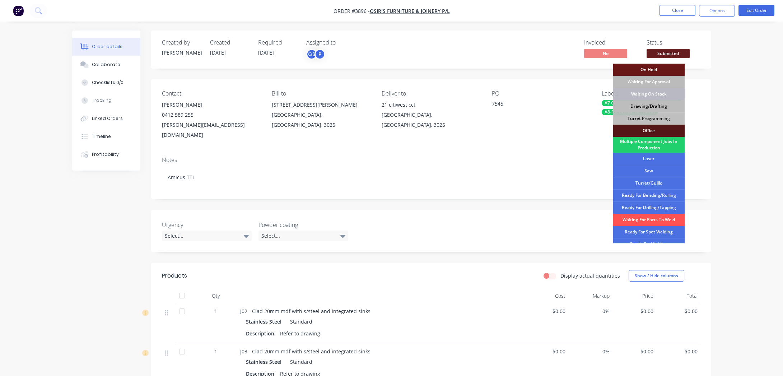
click at [664, 104] on div "Drawing/Drafting" at bounding box center [649, 106] width 72 height 12
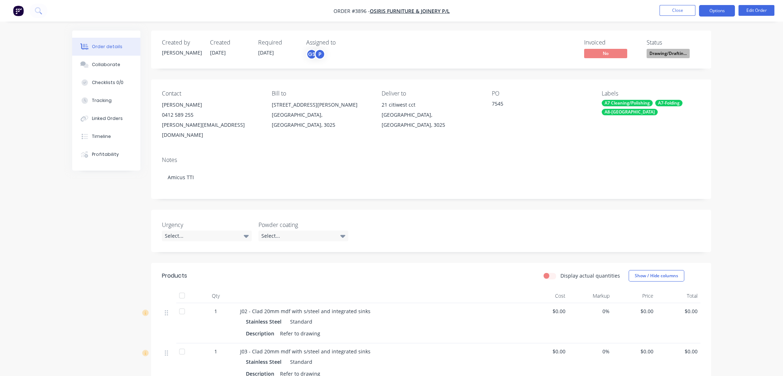
click at [721, 9] on button "Options" at bounding box center [717, 10] width 36 height 11
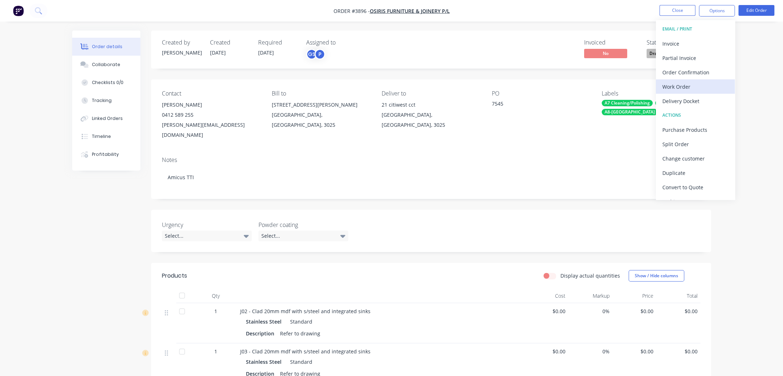
click at [710, 80] on button "Work Order" at bounding box center [695, 86] width 79 height 14
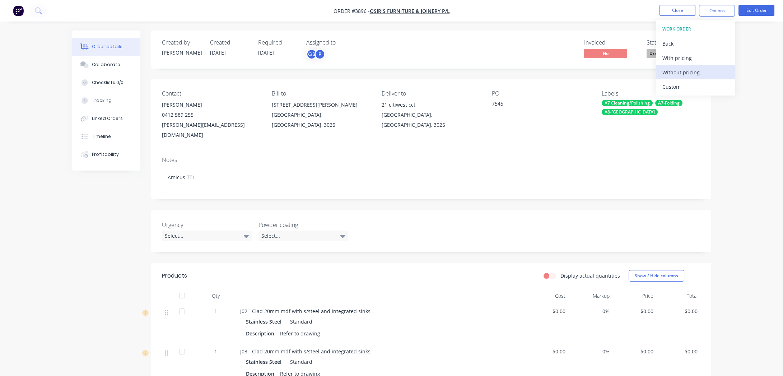
click at [711, 70] on div "Without pricing" at bounding box center [695, 72] width 66 height 10
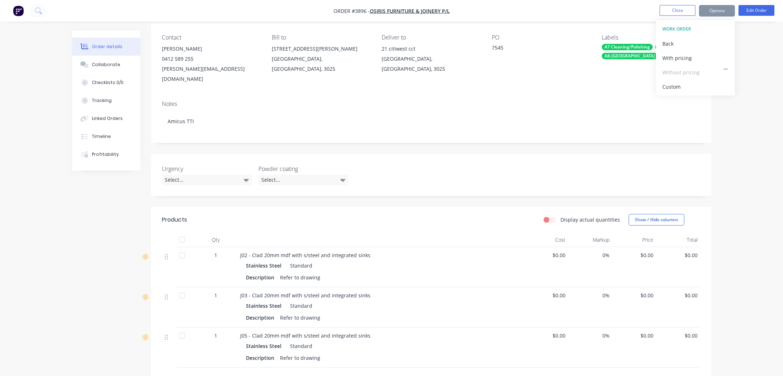
scroll to position [0, 0]
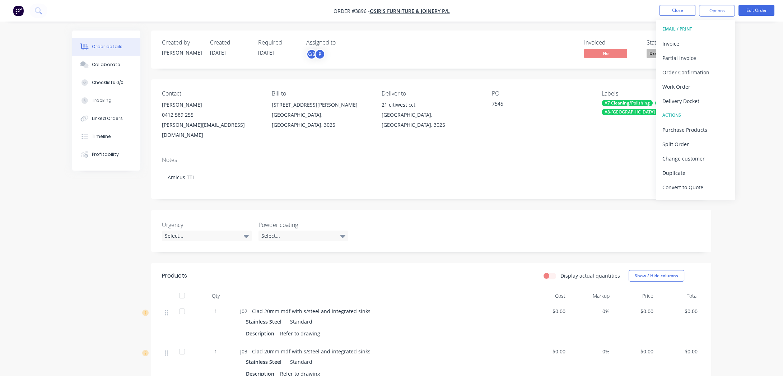
click at [46, 104] on div "Order details Collaborate Checklists 0/0 Tracking Linked Orders Timeline Profit…" at bounding box center [391, 275] width 783 height 551
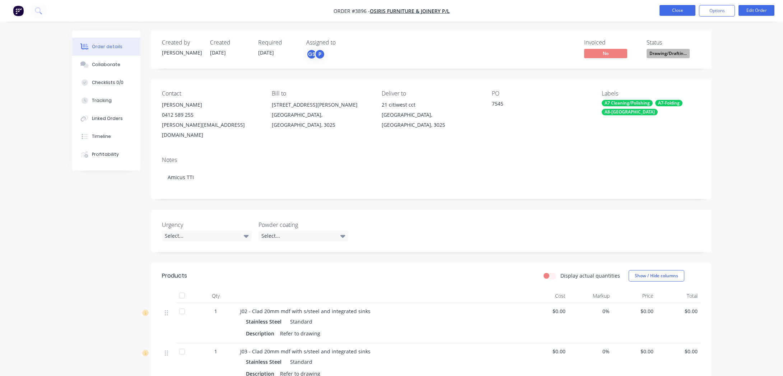
click at [669, 14] on button "Close" at bounding box center [678, 10] width 36 height 11
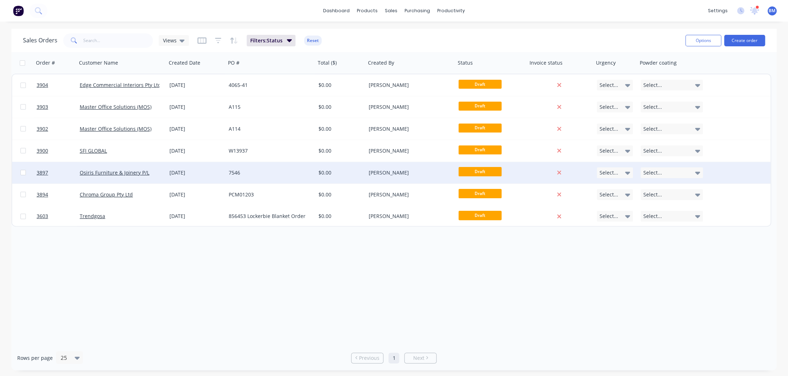
click at [158, 179] on div "Osiris Furniture & Joinery P/L" at bounding box center [122, 173] width 90 height 22
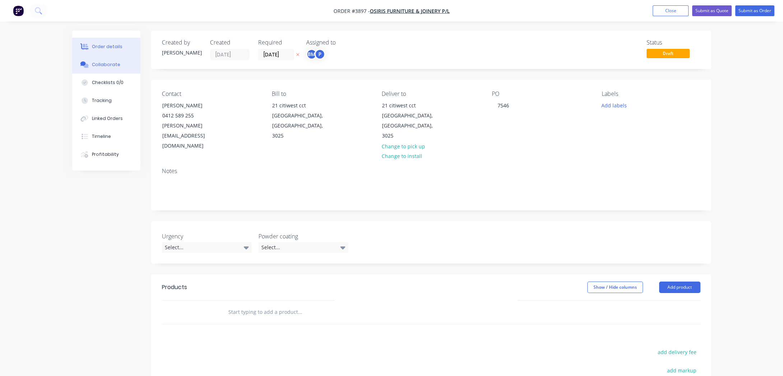
click at [101, 65] on div "Collaborate" at bounding box center [106, 64] width 28 height 6
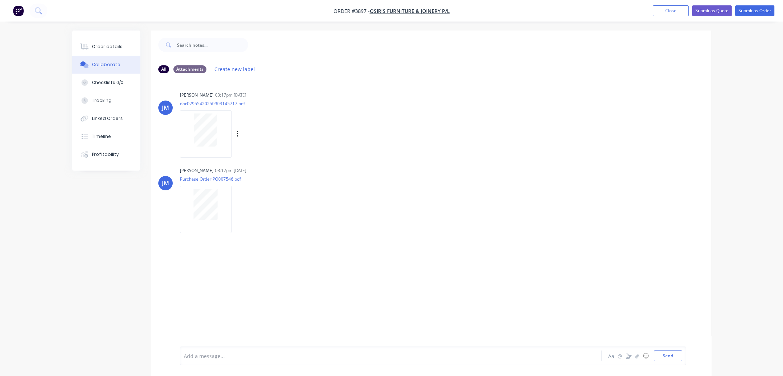
click at [181, 131] on div at bounding box center [206, 133] width 52 height 47
click at [90, 43] on button "Order details" at bounding box center [106, 47] width 68 height 18
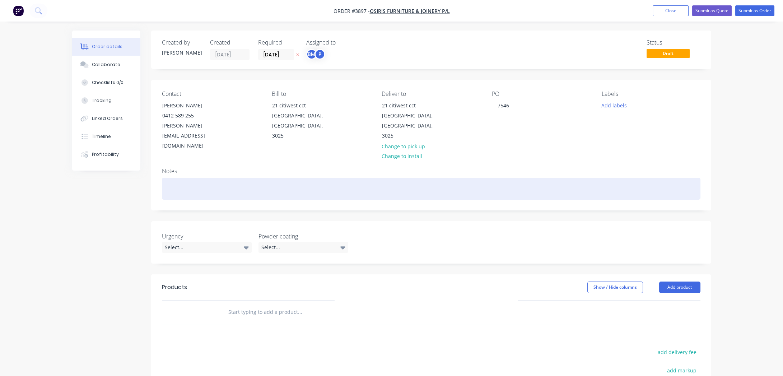
drag, startPoint x: 286, startPoint y: 173, endPoint x: 280, endPoint y: 171, distance: 6.0
click at [285, 178] on div at bounding box center [431, 189] width 539 height 22
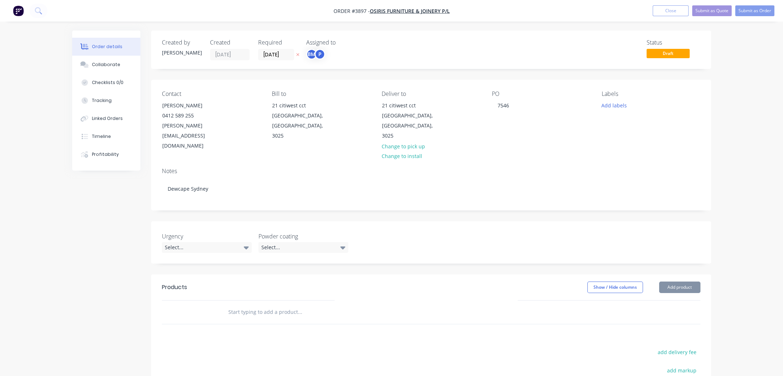
drag, startPoint x: 354, startPoint y: 67, endPoint x: 321, endPoint y: 56, distance: 34.5
click at [353, 65] on div "Created by [PERSON_NAME] Created [DATE] Required [DATE] Assigned to BM P Status…" at bounding box center [431, 50] width 560 height 38
click at [312, 56] on div "BM" at bounding box center [311, 54] width 11 height 11
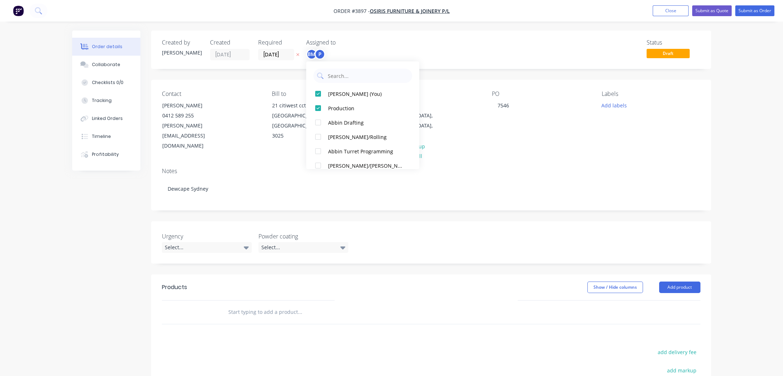
click at [327, 86] on div "[PERSON_NAME] (You) Production Abbin Drafting [PERSON_NAME]/Rolling Abbin Turre…" at bounding box center [362, 115] width 113 height 108
click at [330, 90] on div "[PERSON_NAME] (You)" at bounding box center [366, 94] width 76 height 8
click at [395, 50] on div "Status Draft" at bounding box center [539, 49] width 322 height 21
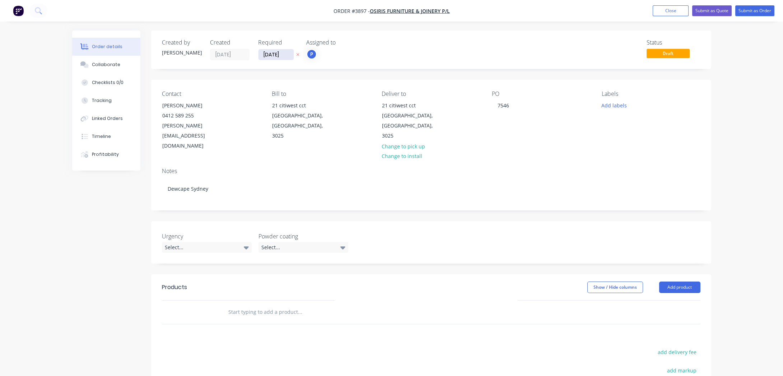
click at [268, 50] on input "[DATE]" at bounding box center [276, 54] width 35 height 11
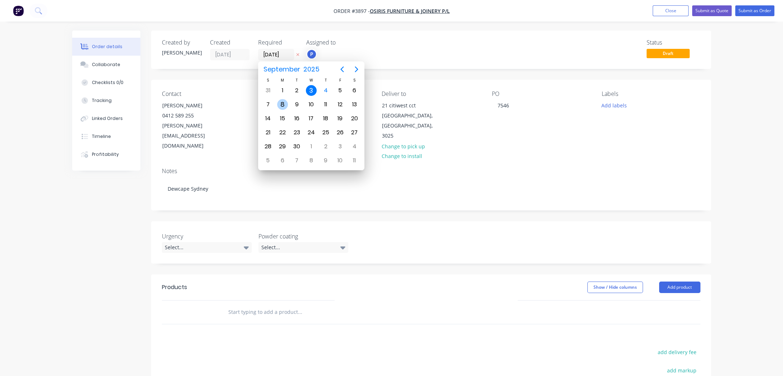
click at [280, 104] on div "8" at bounding box center [282, 104] width 11 height 11
type input "[DATE]"
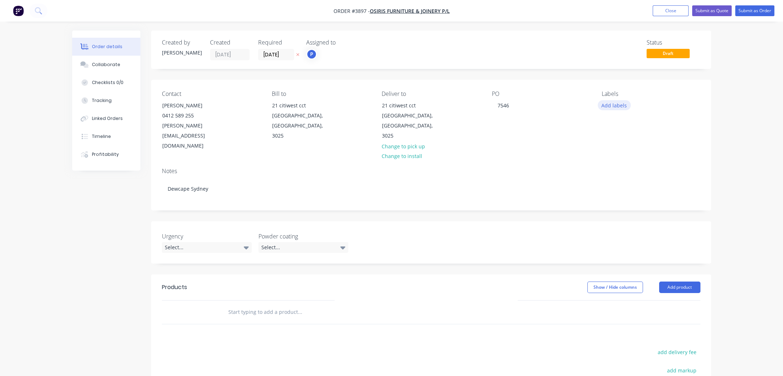
click at [619, 102] on button "Add labels" at bounding box center [614, 105] width 33 height 10
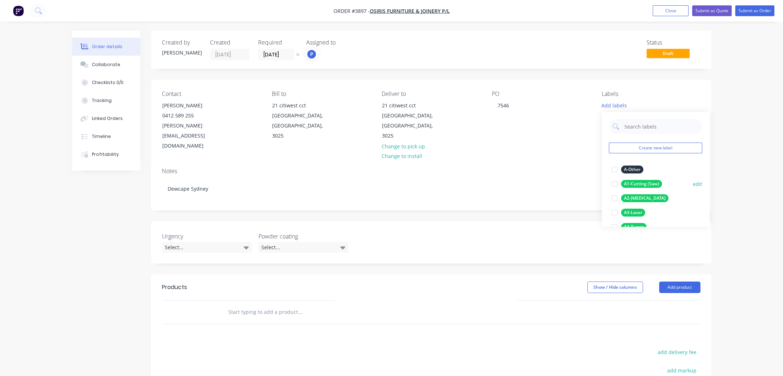
scroll to position [98, 0]
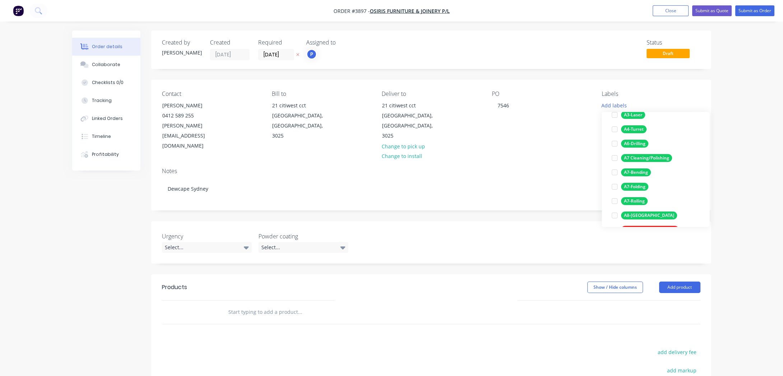
click at [634, 111] on div "Labels Add labels" at bounding box center [651, 120] width 98 height 61
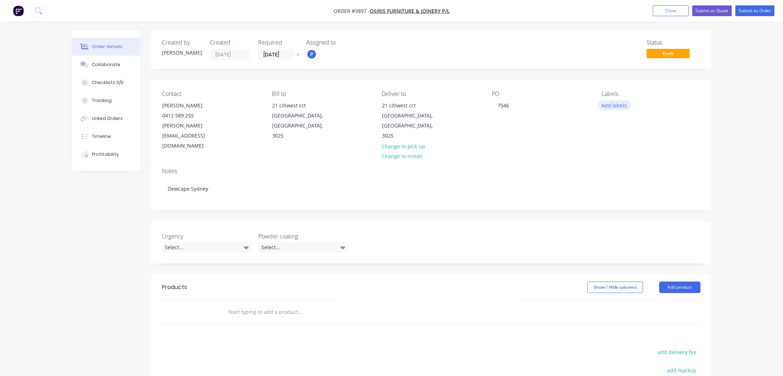
drag, startPoint x: 615, startPoint y: 106, endPoint x: 618, endPoint y: 109, distance: 4.1
click at [616, 107] on button "Add labels" at bounding box center [614, 105] width 33 height 10
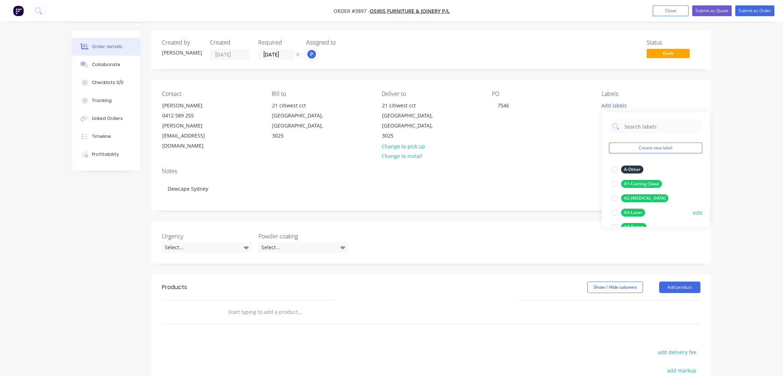
click at [640, 209] on div "A3-Laser" at bounding box center [633, 213] width 24 height 8
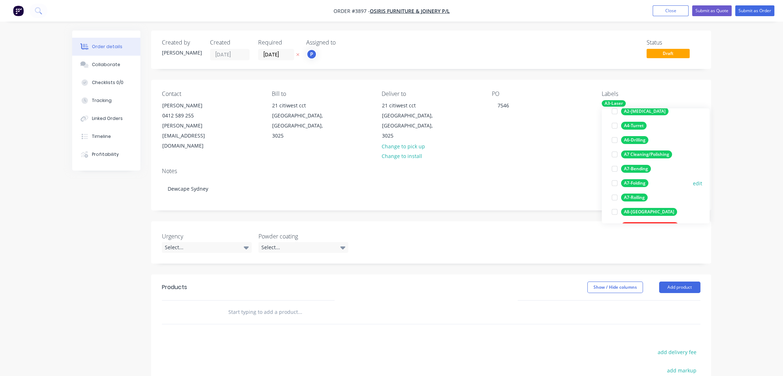
click at [639, 183] on div "A7-Folding" at bounding box center [634, 183] width 27 height 8
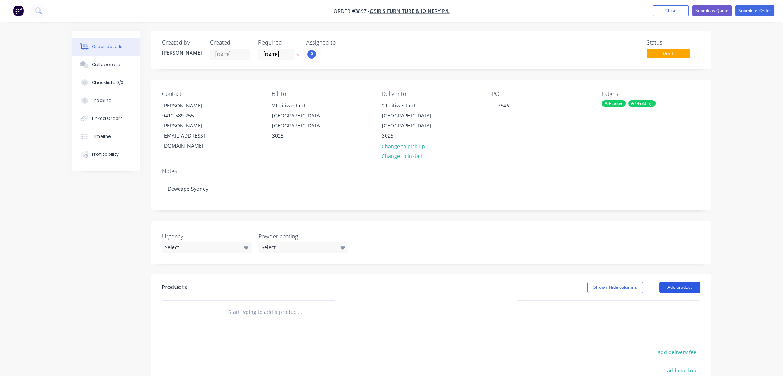
click at [670, 281] on button "Add product" at bounding box center [679, 286] width 41 height 11
click at [663, 300] on div "Product catalogue" at bounding box center [666, 305] width 55 height 10
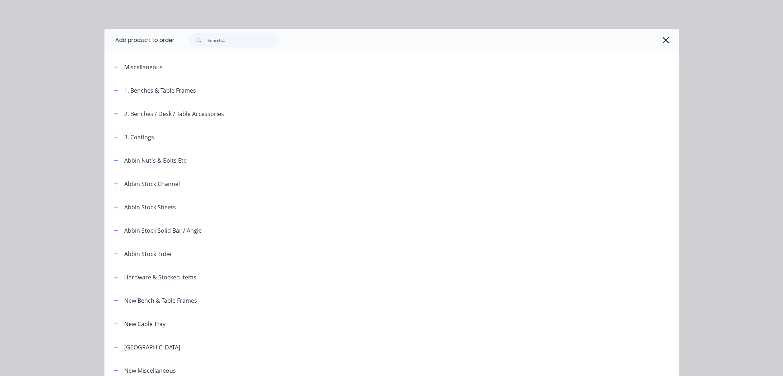
click at [116, 71] on header "Miscellaneous" at bounding box center [391, 66] width 574 height 23
click at [114, 70] on button "button" at bounding box center [116, 66] width 9 height 9
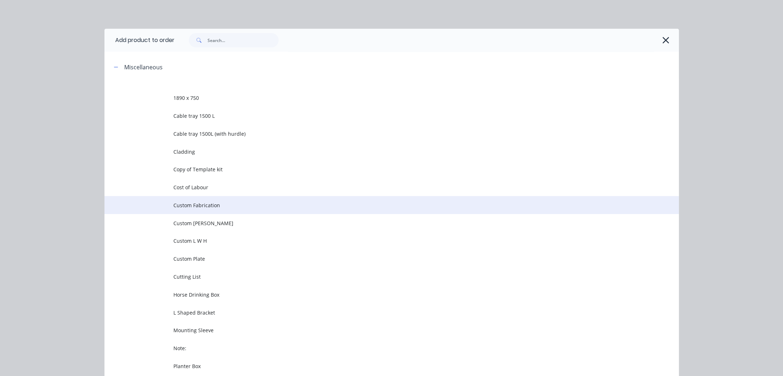
click at [237, 208] on span "Custom Fabrication" at bounding box center [375, 205] width 404 height 8
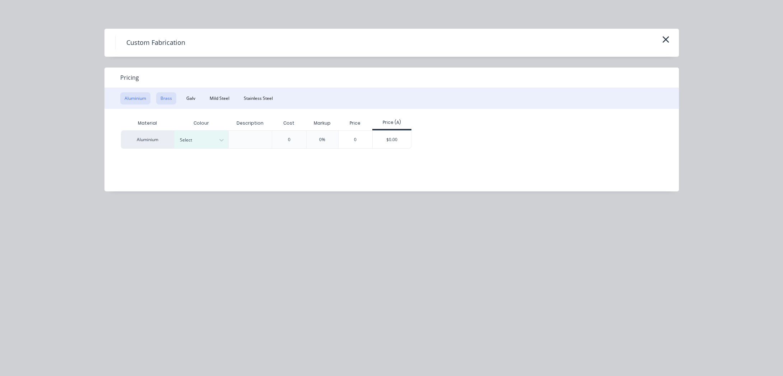
click at [167, 101] on button "Brass" at bounding box center [166, 98] width 20 height 12
click at [199, 151] on div "Material Description Cost Markup Price Price (A) Brass 0 0% 0 $0.00" at bounding box center [386, 145] width 564 height 72
drag, startPoint x: 303, startPoint y: 139, endPoint x: 307, endPoint y: 140, distance: 4.8
click at [304, 139] on div "0" at bounding box center [302, 139] width 34 height 17
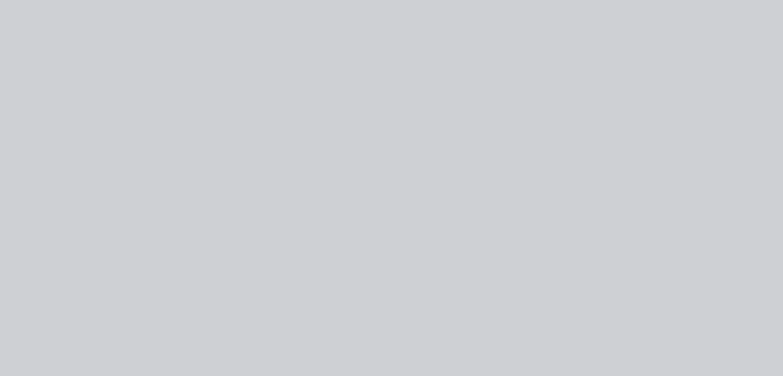
click at [328, 140] on div "Contact [PERSON_NAME] [PHONE_NUMBER] [PERSON_NAME][EMAIL_ADDRESS][DOMAIN_NAME] …" at bounding box center [429, 121] width 560 height 82
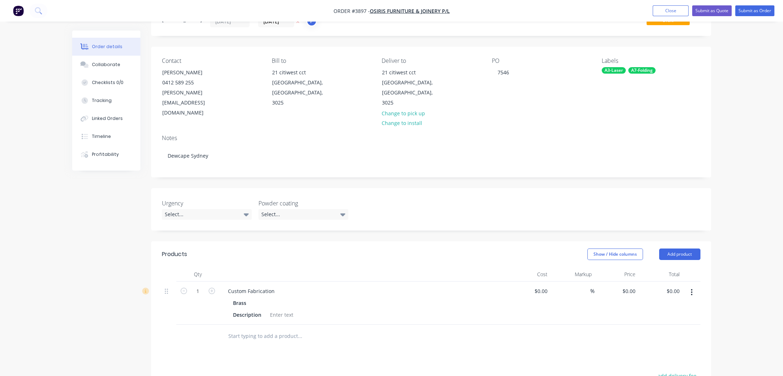
scroll to position [98, 0]
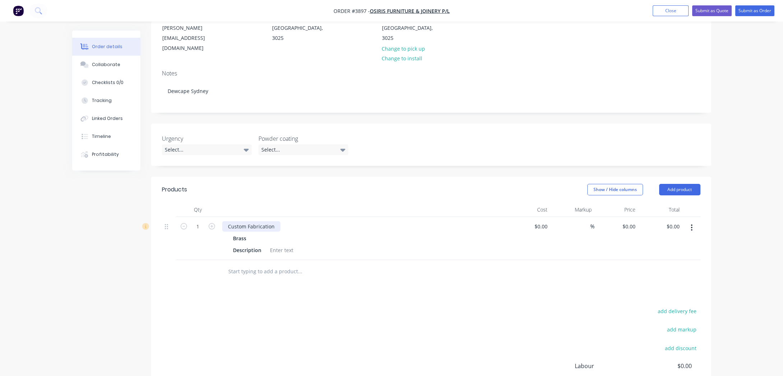
click at [257, 221] on div "Custom Fabrication" at bounding box center [251, 226] width 58 height 10
click at [256, 221] on div "Custom Fabrication" at bounding box center [251, 226] width 58 height 10
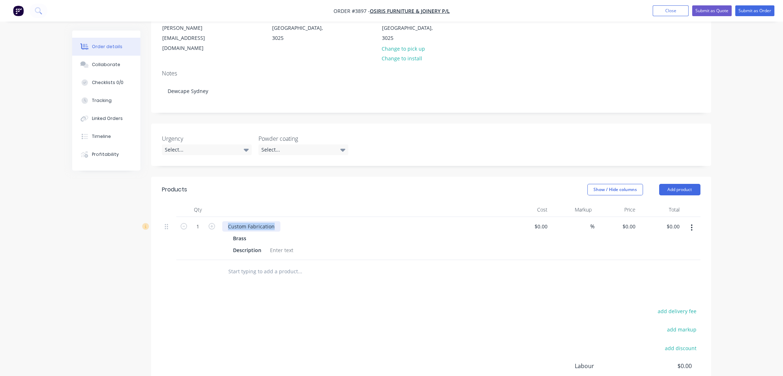
paste div
click at [422, 237] on div "Corner Guard as per attached drawing Brass Description" at bounding box center [362, 238] width 287 height 43
click at [285, 245] on div at bounding box center [281, 250] width 29 height 10
click at [300, 308] on div "add delivery fee add markup add discount Labour $0.00 Sub total $0.00 Margin $0…" at bounding box center [431, 375] width 539 height 139
click at [296, 245] on div "getting coloured" at bounding box center [289, 250] width 45 height 10
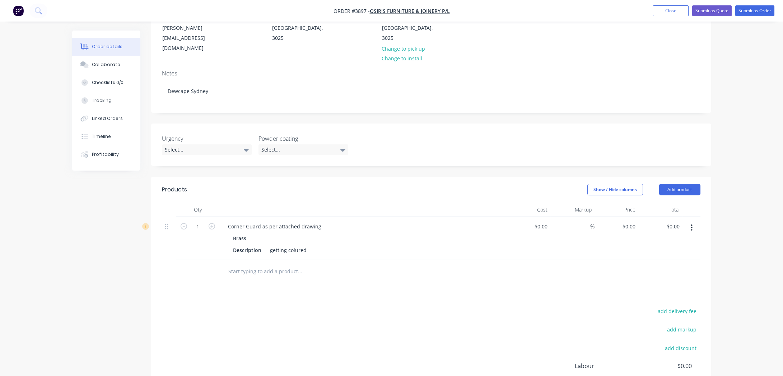
click at [312, 281] on div "Products Show / Hide columns Add product Qty Cost Markup Price Total 1 Corner G…" at bounding box center [431, 316] width 560 height 279
click at [297, 245] on div "getting colured" at bounding box center [288, 250] width 42 height 10
click at [306, 264] on input "text" at bounding box center [300, 271] width 144 height 14
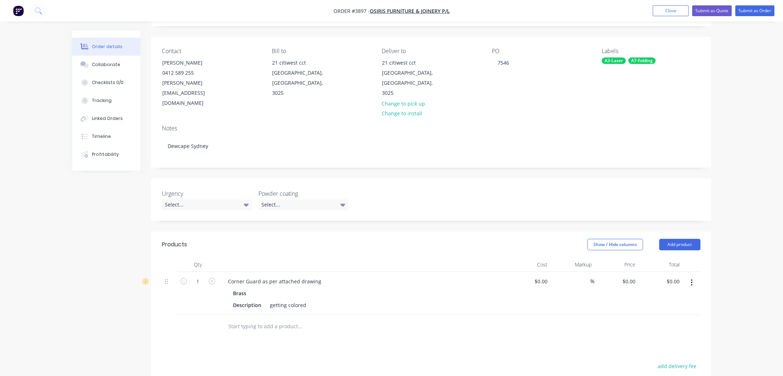
scroll to position [0, 0]
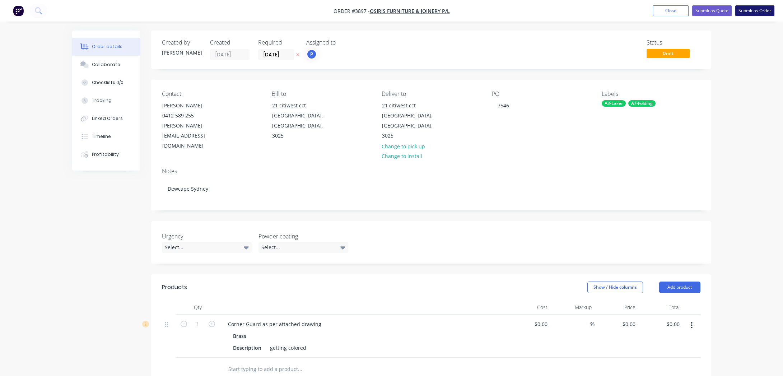
click at [760, 9] on button "Submit as Order" at bounding box center [754, 10] width 39 height 11
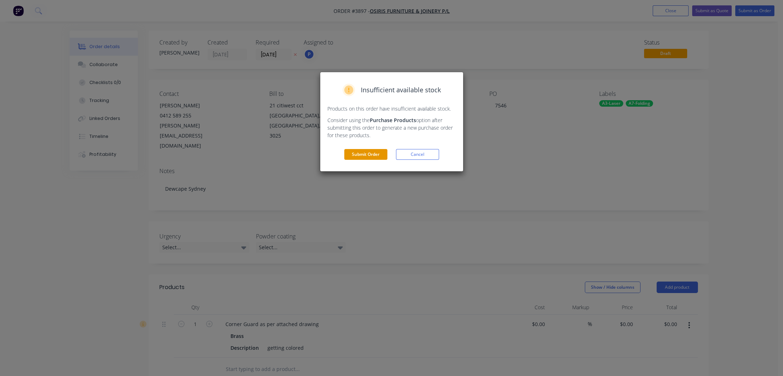
click at [361, 154] on button "Submit Order" at bounding box center [365, 154] width 43 height 11
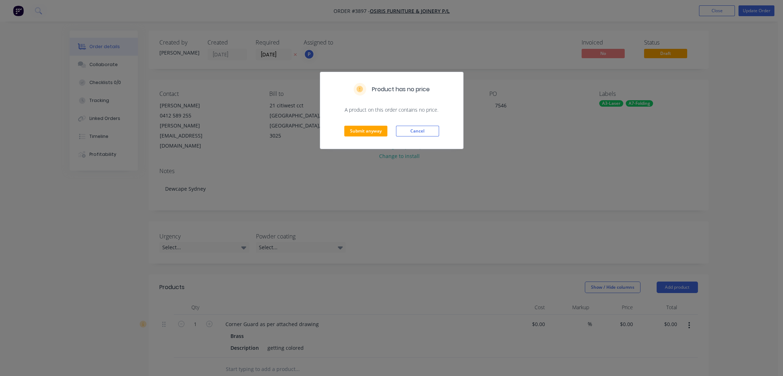
click at [341, 136] on div "Submit anyway Cancel" at bounding box center [391, 130] width 143 height 35
click at [343, 129] on div "Submit anyway Cancel" at bounding box center [391, 130] width 143 height 35
click at [345, 128] on button "Submit anyway" at bounding box center [365, 131] width 43 height 11
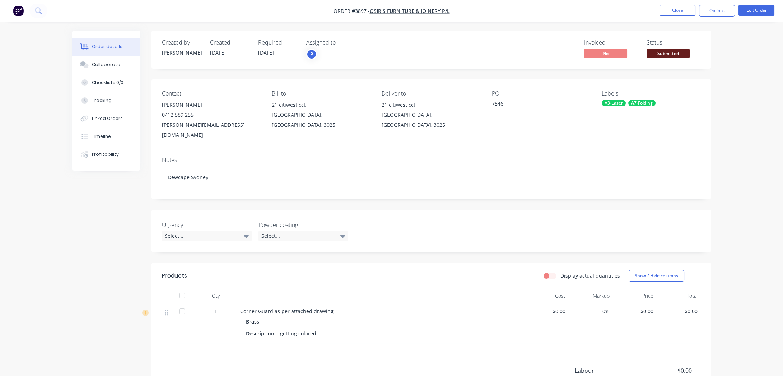
click at [672, 60] on button "Submitted" at bounding box center [668, 54] width 43 height 11
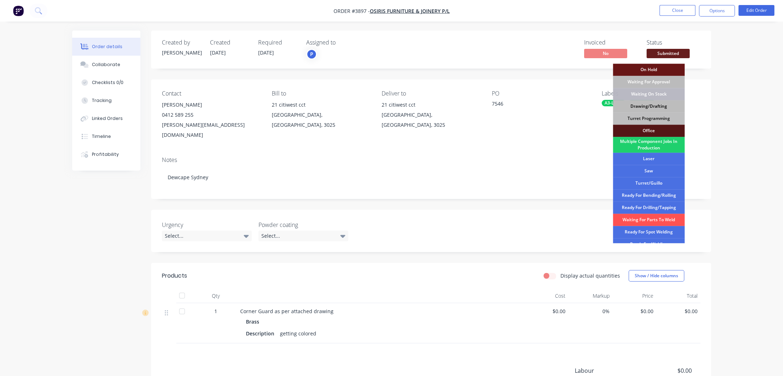
click at [677, 105] on div "Drawing/Drafting" at bounding box center [649, 106] width 72 height 12
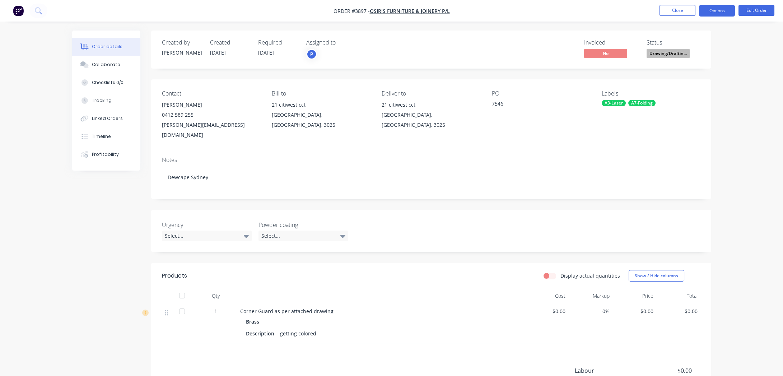
click at [707, 10] on button "Options" at bounding box center [717, 10] width 36 height 11
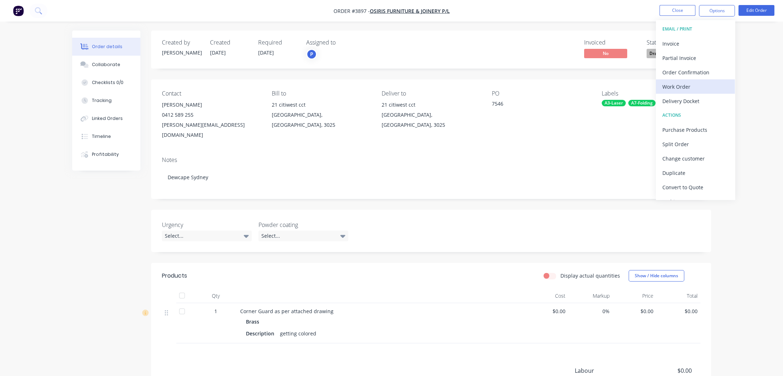
click at [693, 86] on div "Work Order" at bounding box center [695, 86] width 66 height 10
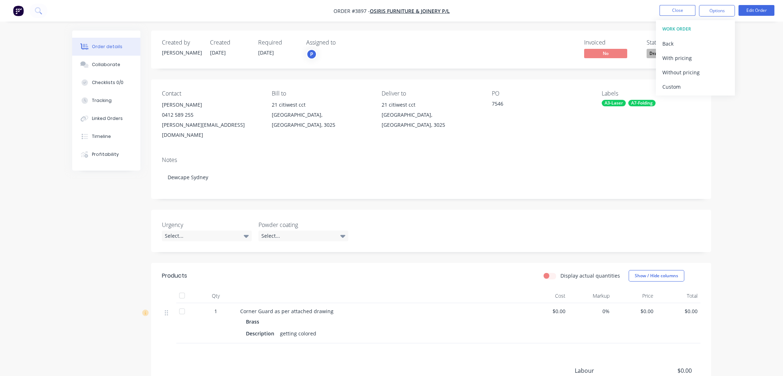
click at [694, 72] on div "Without pricing" at bounding box center [695, 72] width 66 height 10
click at [107, 233] on div "Created by [PERSON_NAME] Created [DATE] Required [DATE] Assigned to P Invoiced …" at bounding box center [391, 251] width 639 height 441
click at [62, 125] on div "Order details Collaborate Checklists 0/0 Tracking Linked Orders Timeline Profit…" at bounding box center [391, 235] width 783 height 471
click at [663, 11] on button "Close" at bounding box center [678, 10] width 36 height 11
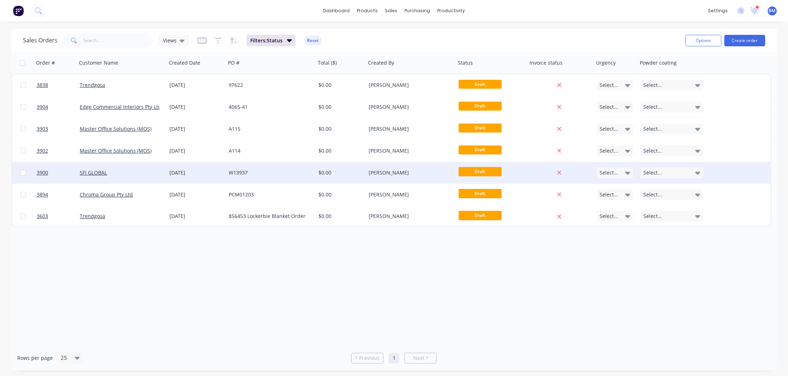
click at [221, 182] on div "[DATE]" at bounding box center [196, 173] width 59 height 22
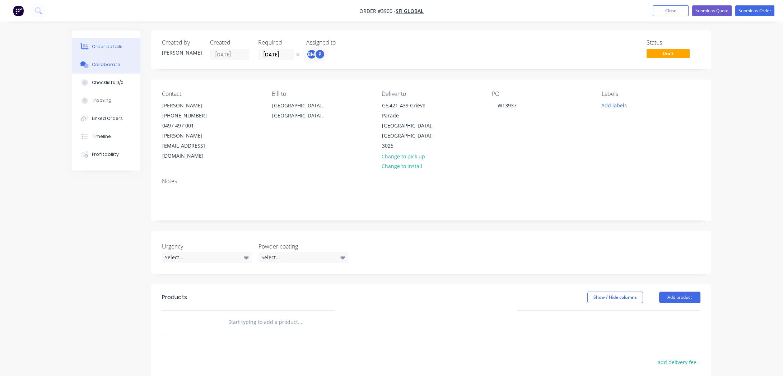
click at [99, 63] on div "Collaborate" at bounding box center [106, 64] width 28 height 6
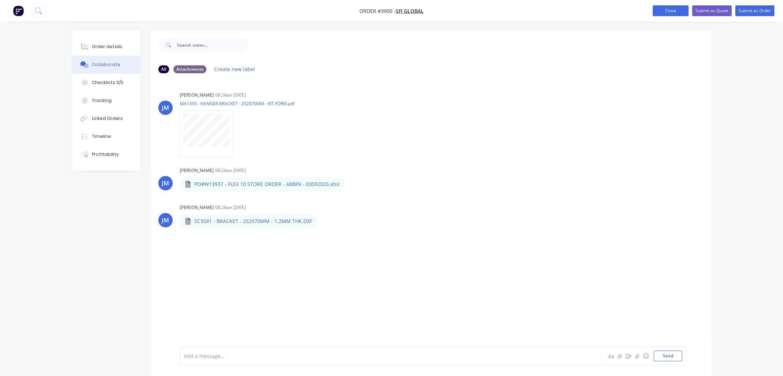
click at [672, 9] on button "Close" at bounding box center [671, 10] width 36 height 11
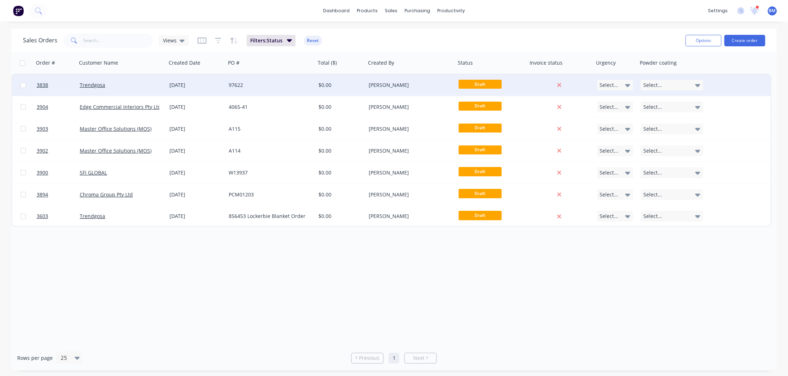
click at [227, 76] on div "97622" at bounding box center [271, 85] width 90 height 22
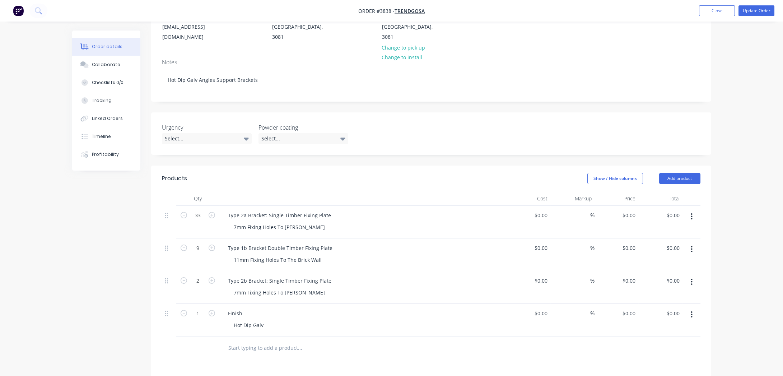
scroll to position [196, 0]
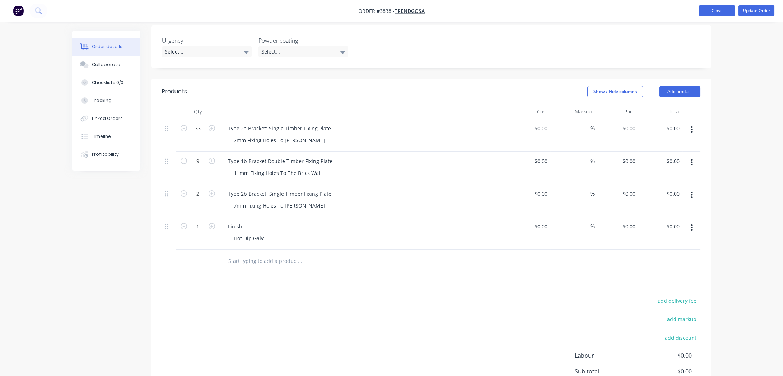
click at [711, 10] on button "Close" at bounding box center [717, 10] width 36 height 11
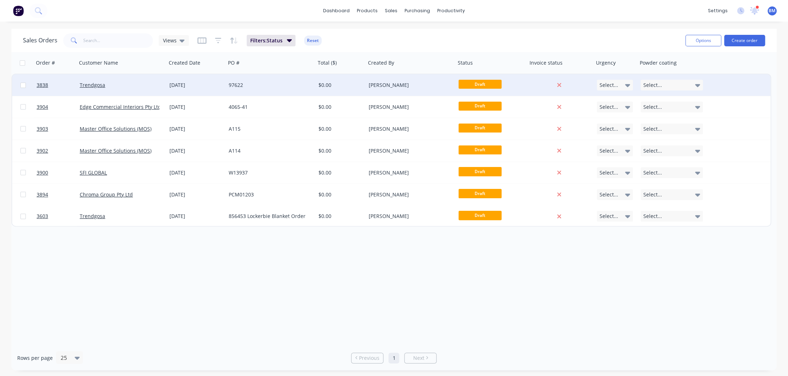
click at [143, 93] on div "Trendgosa" at bounding box center [122, 85] width 90 height 22
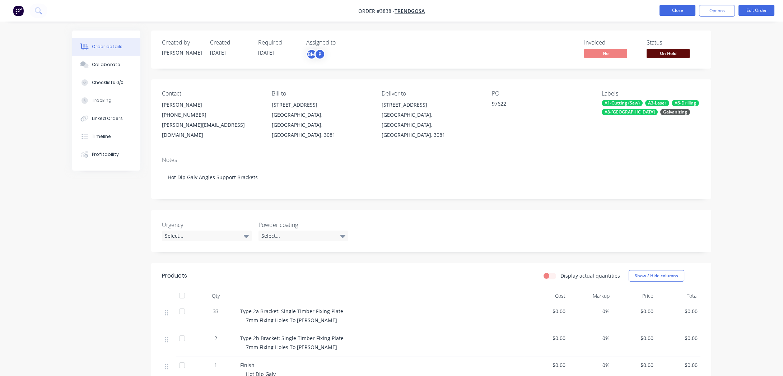
click at [666, 15] on button "Close" at bounding box center [678, 10] width 36 height 11
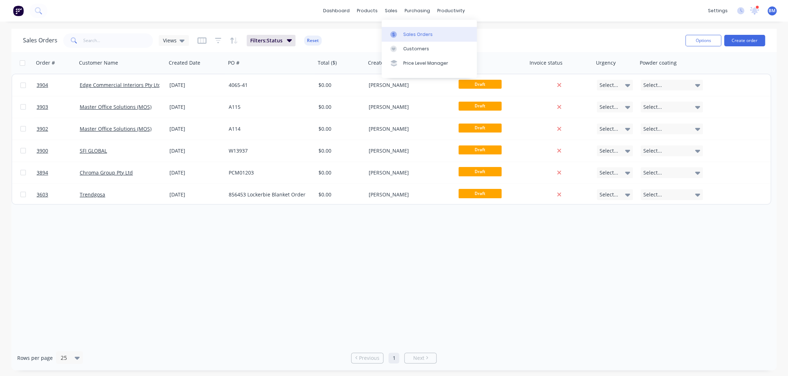
click at [397, 34] on div at bounding box center [395, 34] width 11 height 6
click at [312, 39] on button "Reset" at bounding box center [313, 41] width 18 height 10
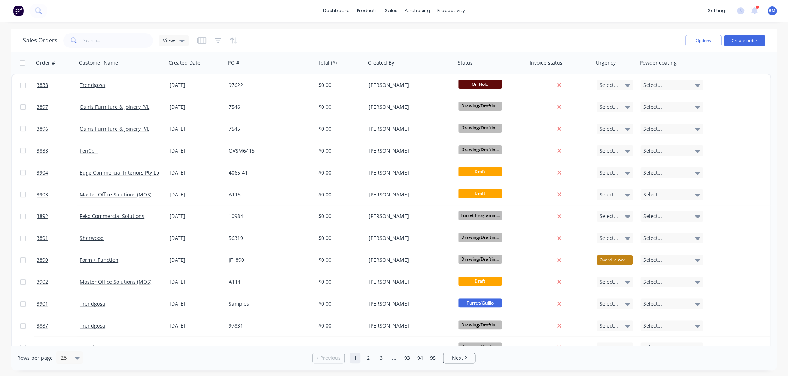
click at [68, 37] on span at bounding box center [73, 40] width 20 height 14
click at [87, 37] on input "text" at bounding box center [118, 40] width 70 height 14
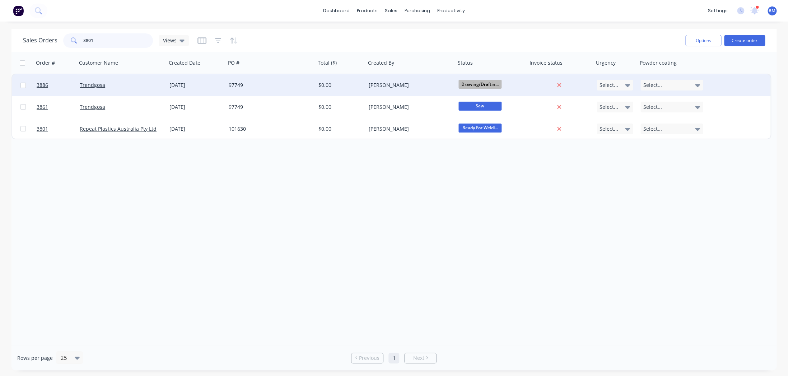
type input "3801"
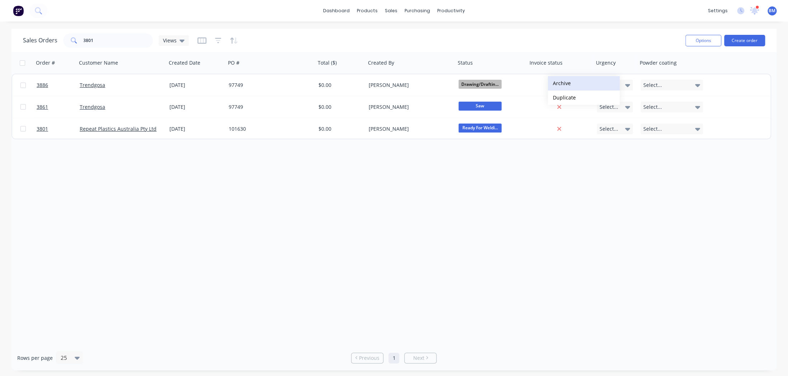
click at [569, 79] on button "Archive" at bounding box center [584, 83] width 72 height 14
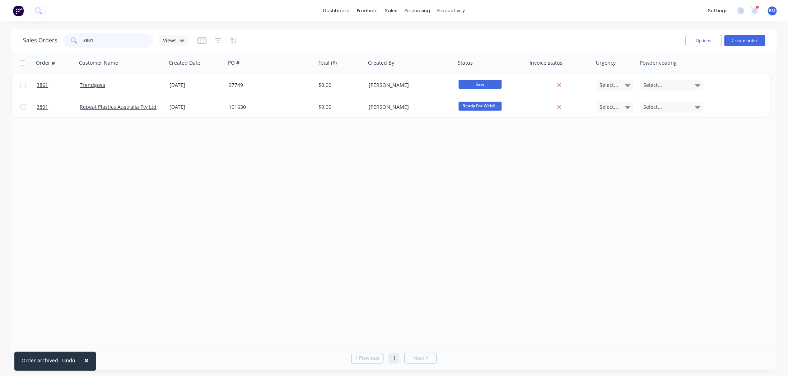
drag, startPoint x: 110, startPoint y: 39, endPoint x: 62, endPoint y: 34, distance: 48.4
click at [57, 35] on div "Sales Orders 3801 Views" at bounding box center [106, 40] width 166 height 14
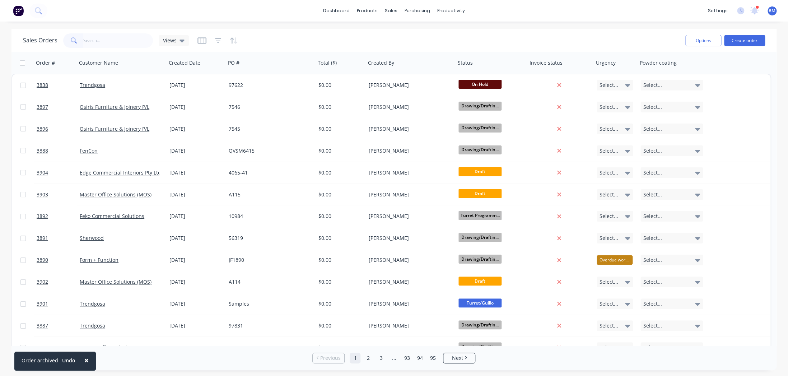
click at [176, 46] on div "Sales Orders Views" at bounding box center [106, 40] width 166 height 14
click at [178, 40] on div "Views" at bounding box center [174, 40] width 22 height 6
click at [174, 114] on button "drafts" at bounding box center [202, 116] width 82 height 8
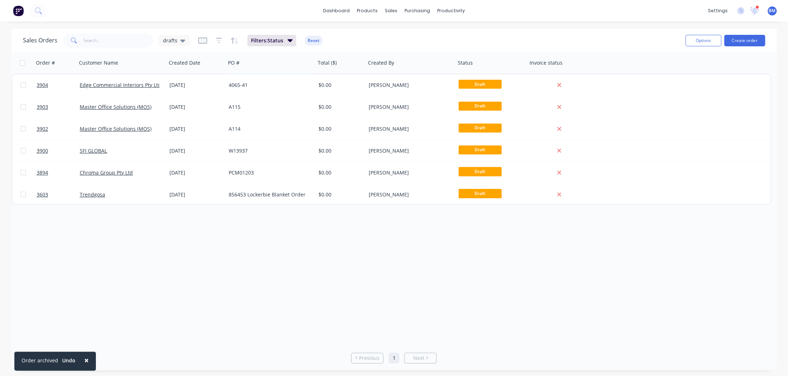
click at [396, 359] on link "1" at bounding box center [393, 358] width 11 height 11
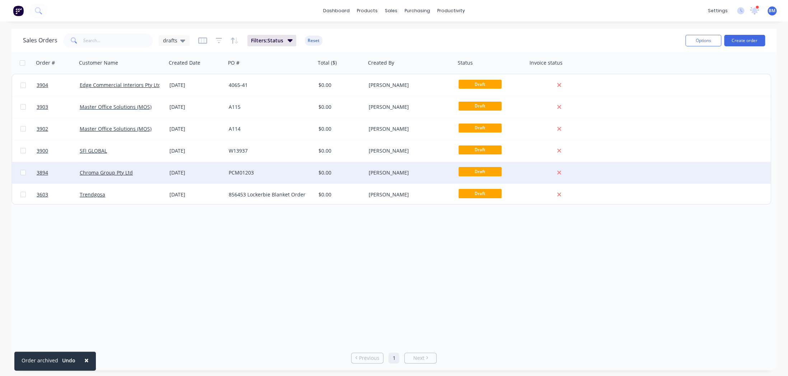
click at [174, 173] on div "[DATE]" at bounding box center [195, 172] width 53 height 7
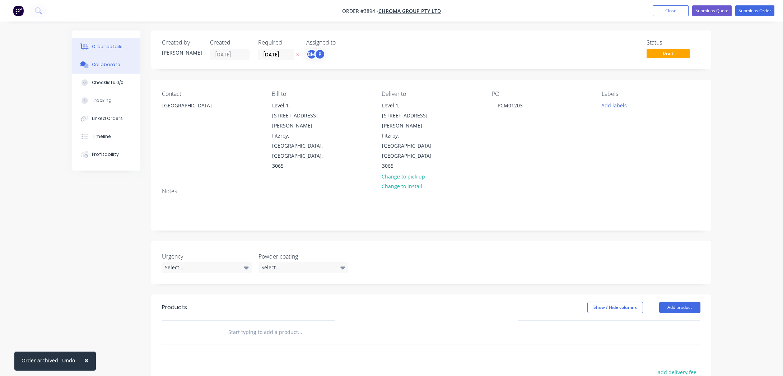
click at [135, 61] on button "Collaborate" at bounding box center [106, 65] width 68 height 18
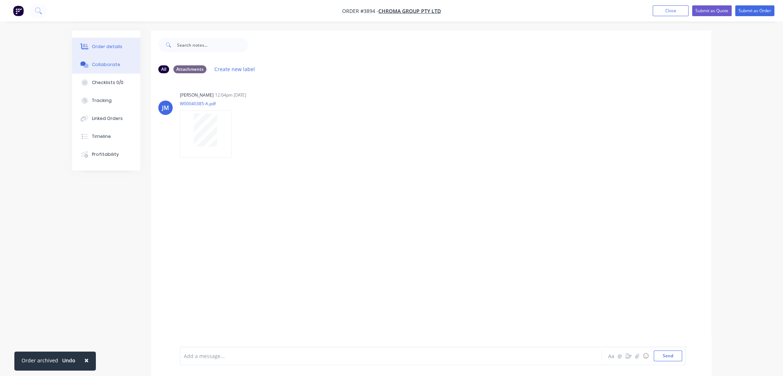
click at [111, 47] on div "Order details" at bounding box center [107, 46] width 31 height 6
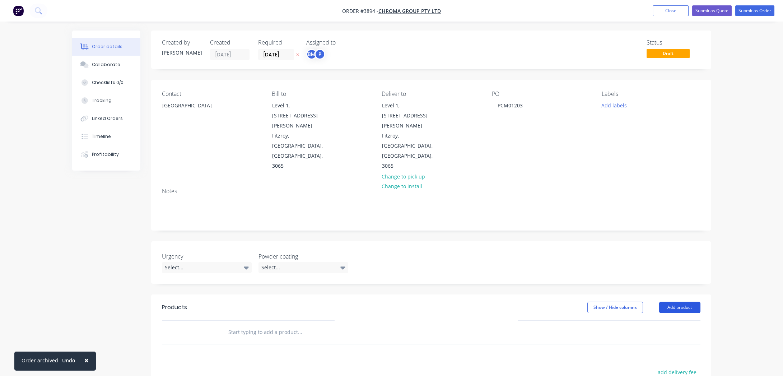
click at [666, 302] on button "Add product" at bounding box center [679, 307] width 41 height 11
click at [676, 320] on div "Product catalogue" at bounding box center [666, 325] width 55 height 10
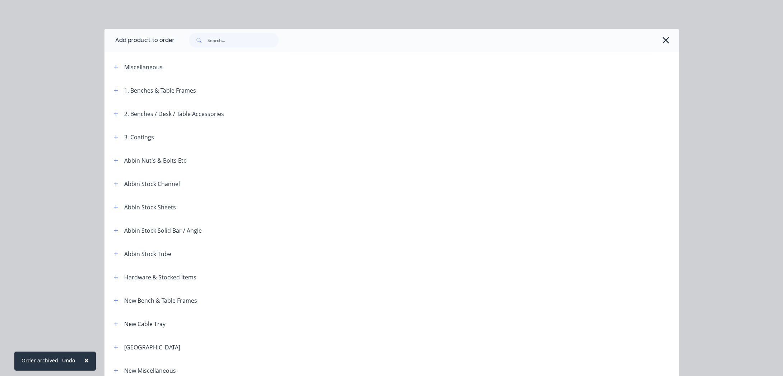
click at [108, 66] on div "Miscellaneous" at bounding box center [169, 66] width 122 height 9
click at [114, 67] on icon "button" at bounding box center [116, 67] width 4 height 5
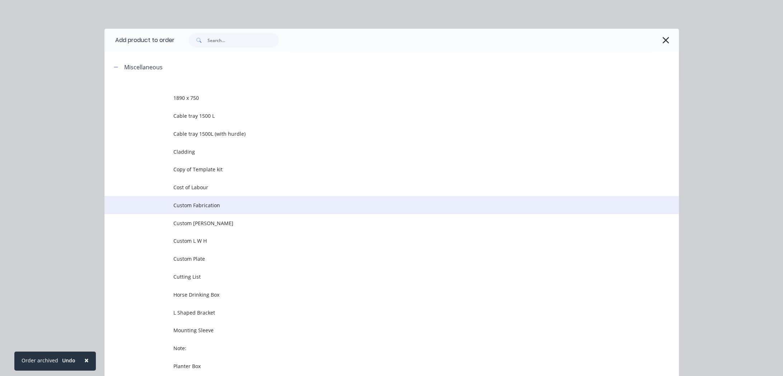
click at [241, 206] on span "Custom Fabrication" at bounding box center [375, 205] width 404 height 8
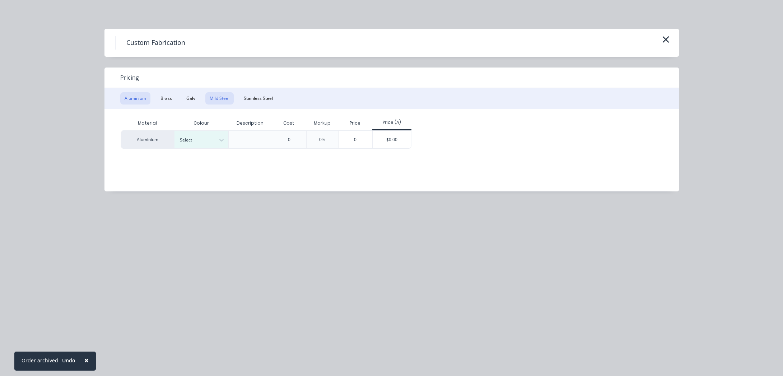
click at [214, 99] on button "Mild Steel" at bounding box center [219, 98] width 28 height 12
click at [331, 151] on div "Material Description Cost Markup Price Price (A) Mild Steel 0 0% 0 $0.00" at bounding box center [386, 145] width 564 height 72
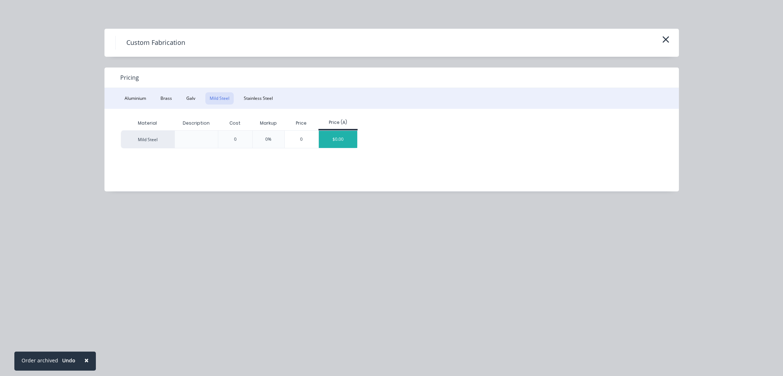
click at [329, 145] on div "$0.00" at bounding box center [338, 139] width 38 height 17
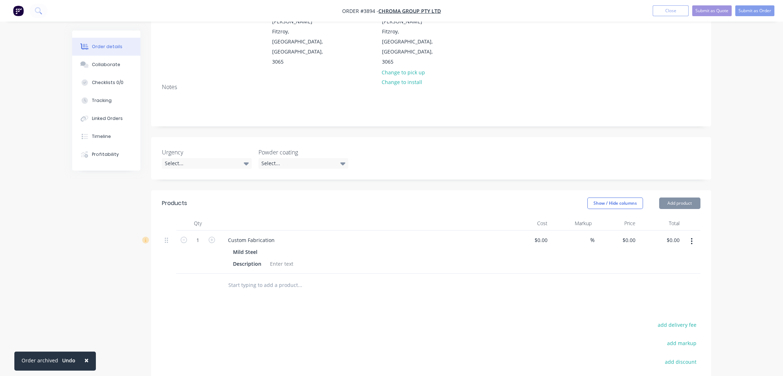
scroll to position [154, 0]
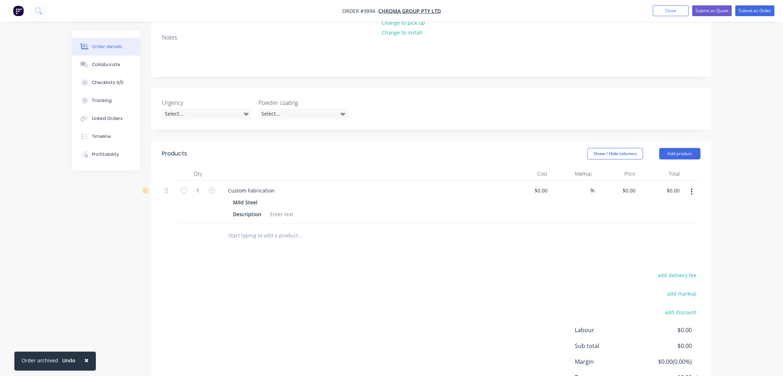
click at [267, 181] on div "Custom Fabrication Mild Steel Description" at bounding box center [362, 202] width 287 height 43
drag, startPoint x: 277, startPoint y: 148, endPoint x: 143, endPoint y: 139, distance: 134.2
click at [143, 139] on div "Order details Collaborate Checklists 0/0 Tracking Linked Orders Timeline Profit…" at bounding box center [391, 154] width 653 height 554
paste div
click at [120, 66] on button "Collaborate" at bounding box center [106, 65] width 68 height 18
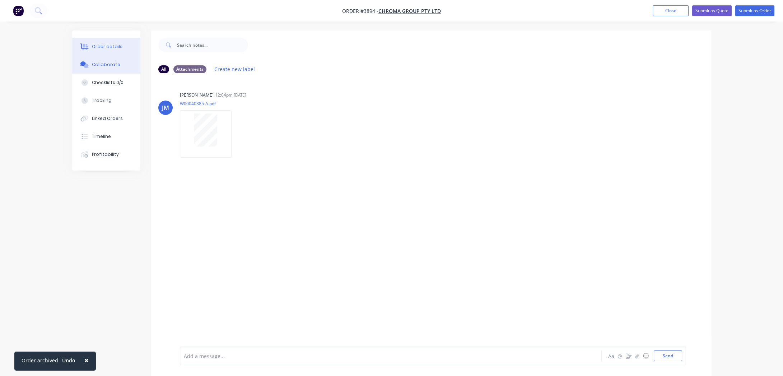
click at [119, 41] on button "Order details" at bounding box center [106, 47] width 68 height 18
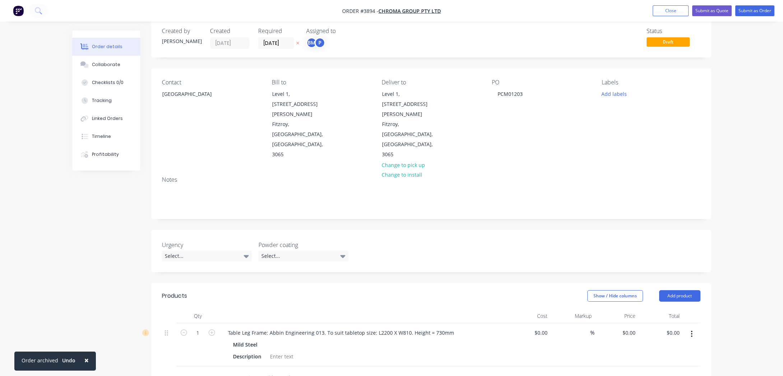
scroll to position [163, 0]
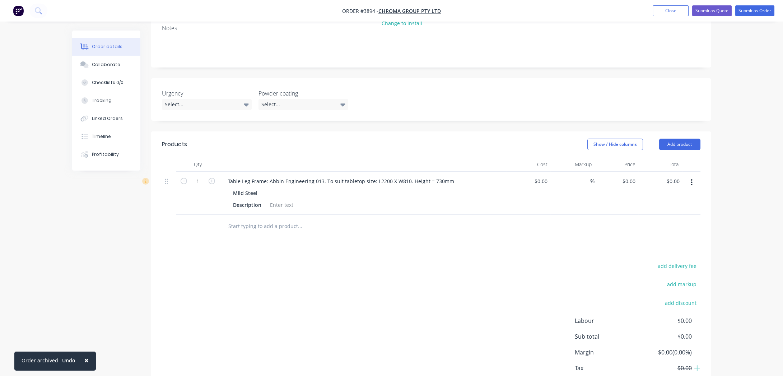
click at [693, 176] on button "button" at bounding box center [691, 182] width 17 height 13
click at [676, 210] on div "Duplicate" at bounding box center [666, 215] width 55 height 10
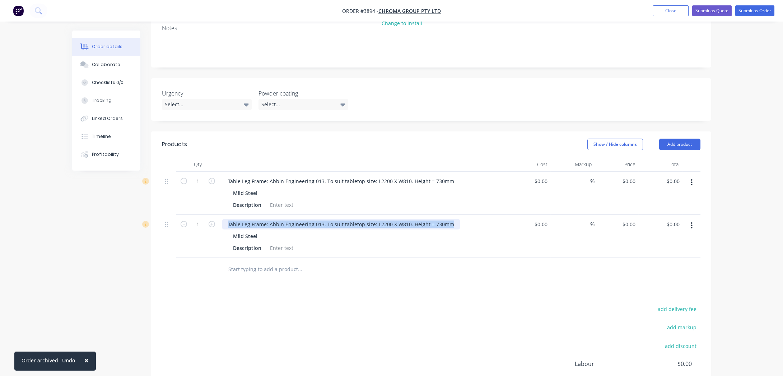
drag, startPoint x: 225, startPoint y: 183, endPoint x: 570, endPoint y: 183, distance: 345.4
click at [565, 215] on div "1 Table Leg Frame: Abbin Engineering 013. To suit tabletop size: L2200 X W810. …" at bounding box center [431, 236] width 539 height 43
paste div
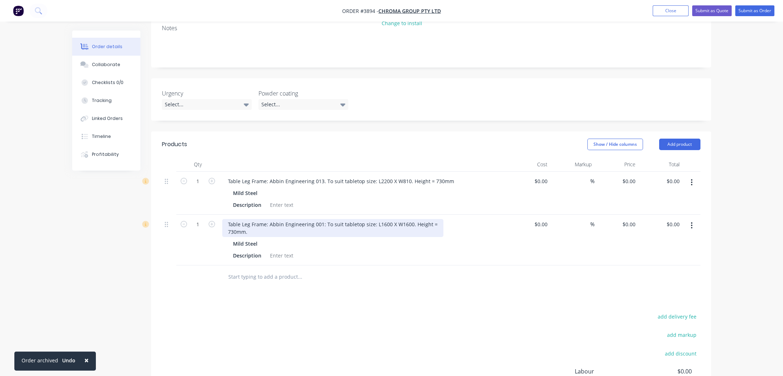
click at [230, 219] on div "Table Leg Frame: Abbin Engineering 001: To suit tabletop size: L1600 X W1600. H…" at bounding box center [332, 228] width 221 height 18
click at [456, 219] on div "Table Leg Frame: Abbin Engineering 001: To suit tabletop size: L1600 X W1600. H…" at bounding box center [343, 224] width 242 height 10
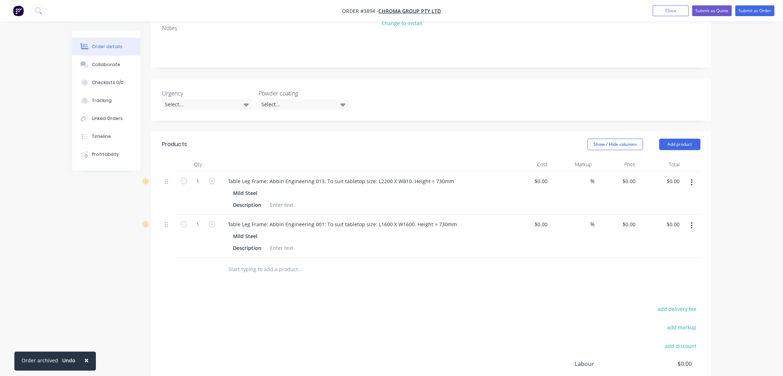
click at [526, 262] on div "Products Show / Hide columns Add product Qty Cost Markup Price Total 1 Table Le…" at bounding box center [431, 292] width 560 height 322
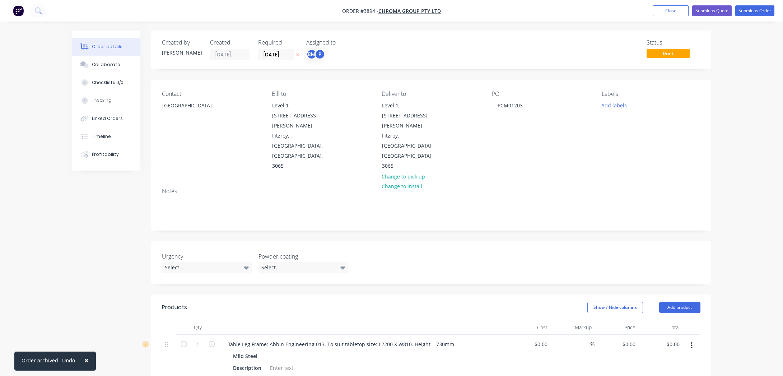
scroll to position [196, 0]
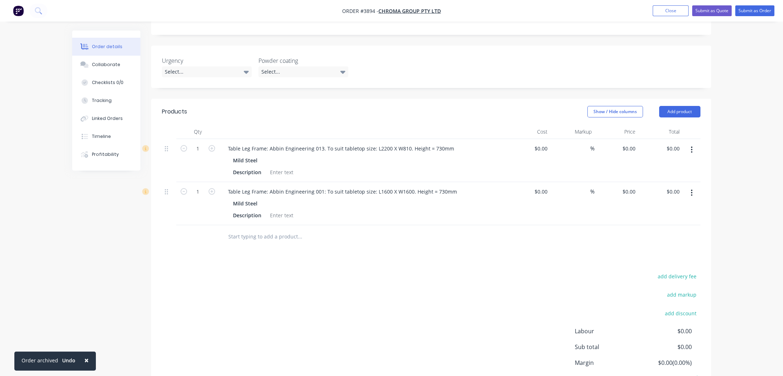
click at [285, 182] on div "Table Leg Frame: Abbin Engineering 001: To suit tabletop size: L1600 X W1600. H…" at bounding box center [362, 203] width 287 height 43
click at [285, 139] on div "Table Leg Frame: Abbin Engineering 013. To suit tabletop size: L2200 X W810. He…" at bounding box center [362, 160] width 287 height 43
click at [276, 198] on div "Mild Steel" at bounding box center [363, 203] width 260 height 10
click at [277, 210] on div at bounding box center [281, 215] width 29 height 10
click at [321, 271] on div "add delivery fee add markup add discount Labour $0.00 Sub total $0.00 Margin $0…" at bounding box center [431, 340] width 539 height 139
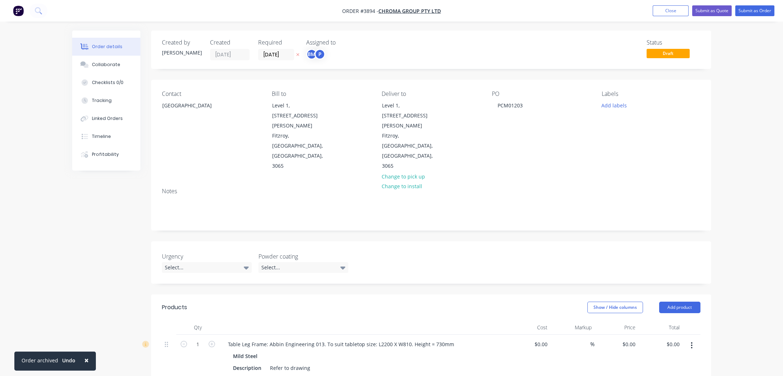
scroll to position [210, 0]
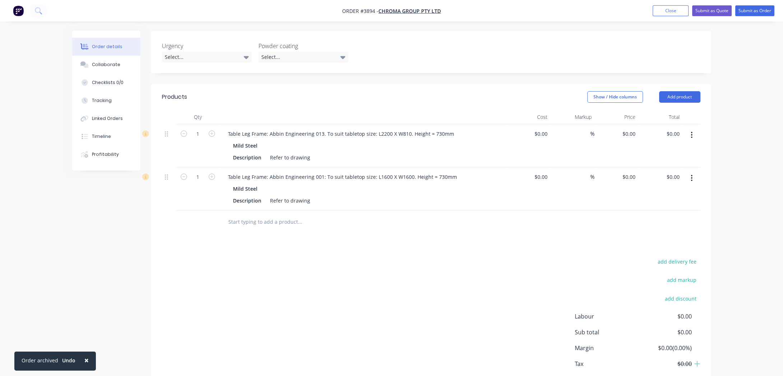
click at [264, 215] on input "text" at bounding box center [300, 222] width 144 height 14
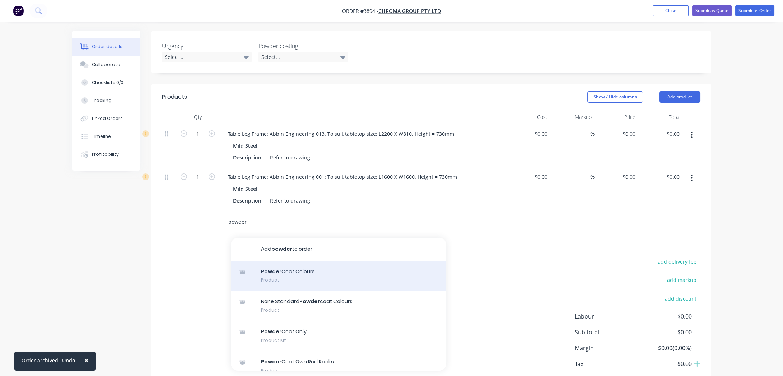
type input "powder"
click at [295, 261] on div "Powder Coat Colours Product" at bounding box center [338, 276] width 215 height 30
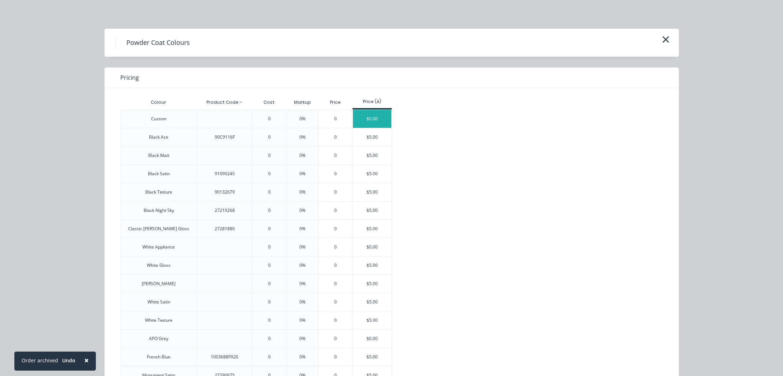
click at [370, 123] on div "$0.00" at bounding box center [372, 119] width 38 height 18
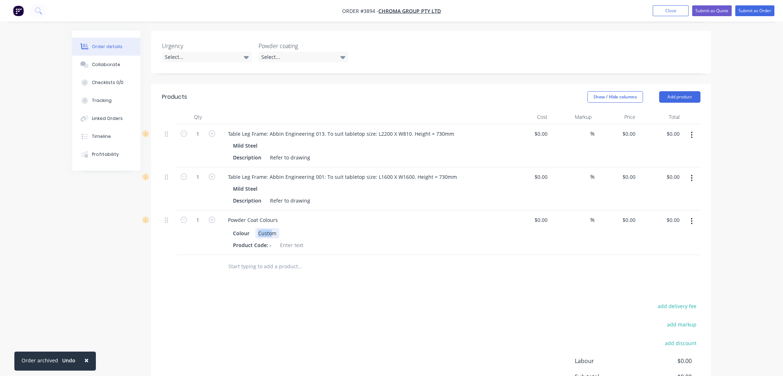
drag, startPoint x: 273, startPoint y: 191, endPoint x: 226, endPoint y: 199, distance: 47.5
click at [219, 210] on div "Powder Coat Colours Colour Custom Product Code: -" at bounding box center [362, 232] width 287 height 45
drag, startPoint x: 226, startPoint y: 355, endPoint x: 418, endPoint y: 305, distance: 198.1
click at [229, 352] on div "add delivery fee add markup add discount Labour $0.00 Sub total $0.00 Margin $0…" at bounding box center [431, 370] width 539 height 139
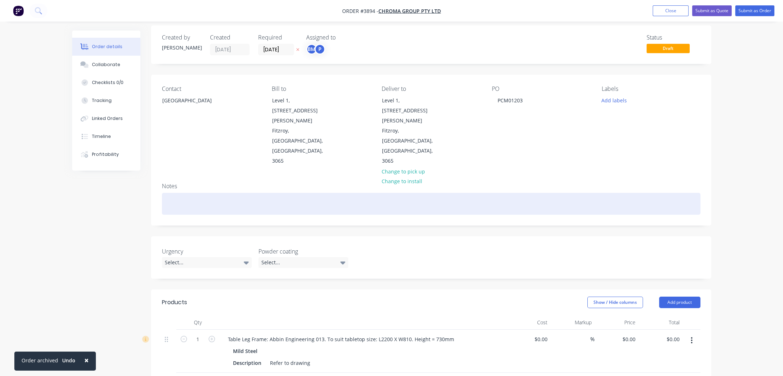
scroll to position [0, 0]
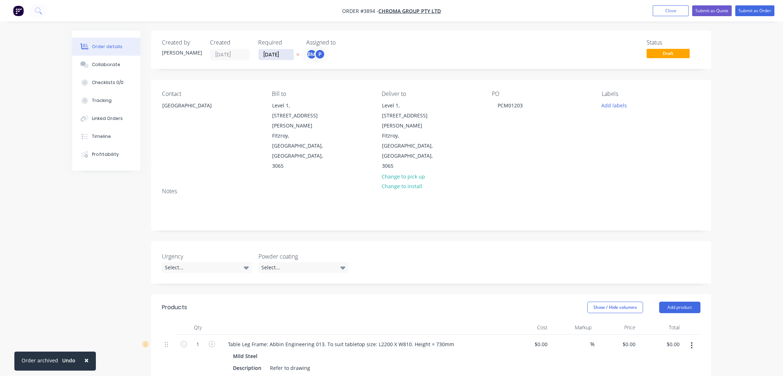
click at [269, 54] on input "[DATE]" at bounding box center [276, 54] width 35 height 11
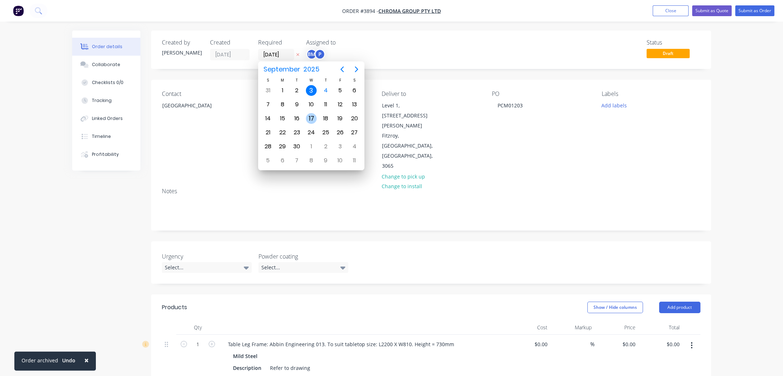
click at [312, 102] on div "10" at bounding box center [311, 104] width 11 height 11
type input "[DATE]"
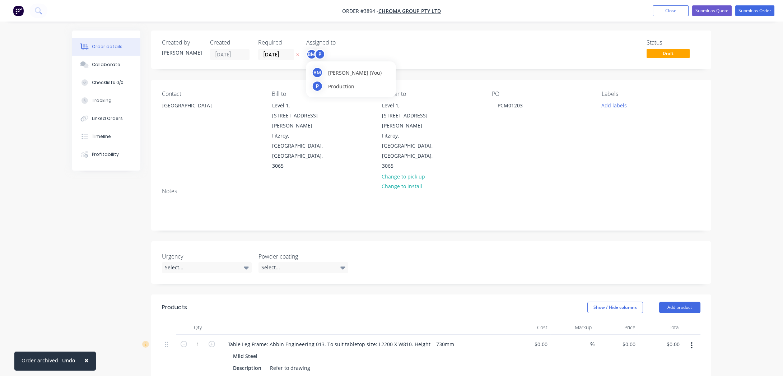
click at [313, 58] on div "BM" at bounding box center [311, 54] width 11 height 11
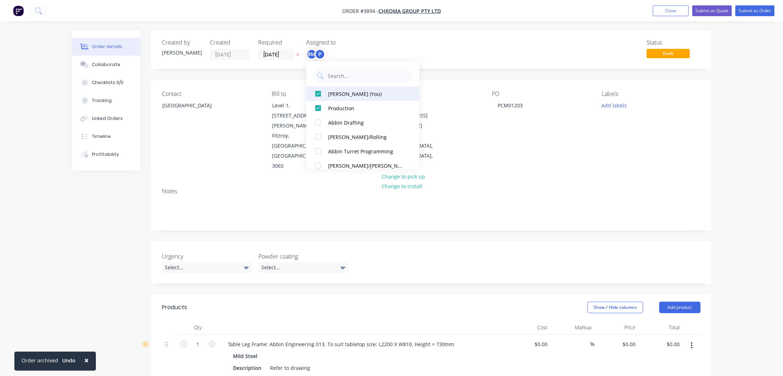
drag, startPoint x: 334, startPoint y: 96, endPoint x: 503, endPoint y: 58, distance: 173.1
click at [335, 96] on div "[PERSON_NAME] (You)" at bounding box center [366, 94] width 76 height 8
drag, startPoint x: 505, startPoint y: 57, endPoint x: 513, endPoint y: 56, distance: 7.9
click at [509, 56] on div "Status Draft" at bounding box center [539, 49] width 322 height 21
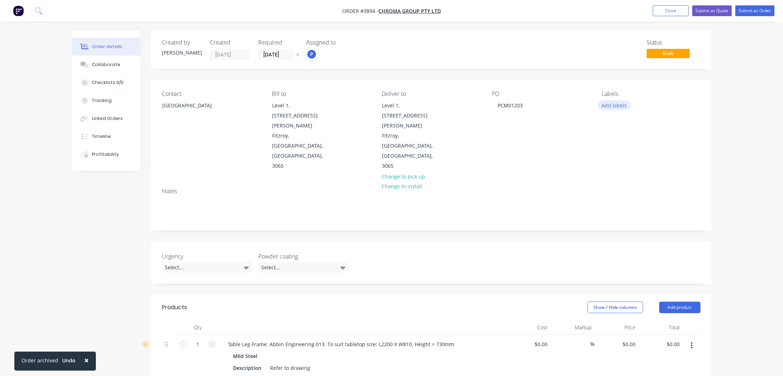
click at [620, 105] on button "Add labels" at bounding box center [614, 105] width 33 height 10
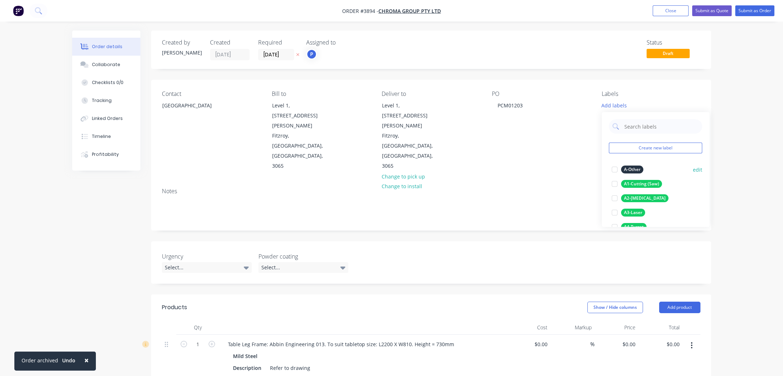
drag, startPoint x: 632, startPoint y: 188, endPoint x: 633, endPoint y: 183, distance: 5.1
click at [632, 187] on button "A1-Cutting (Saw)" at bounding box center [637, 184] width 56 height 10
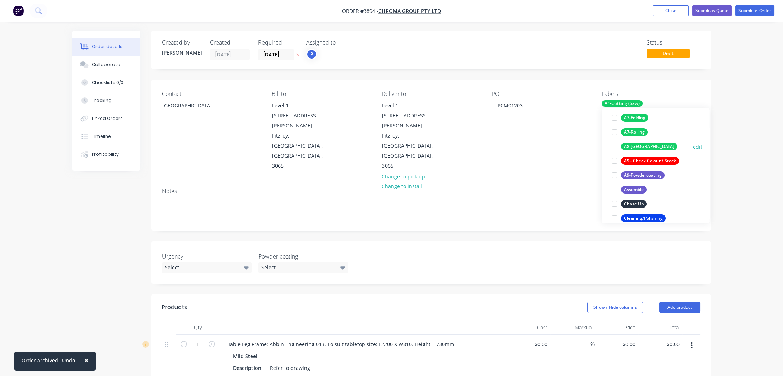
click at [636, 149] on div "A8-[GEOGRAPHIC_DATA]" at bounding box center [649, 147] width 56 height 8
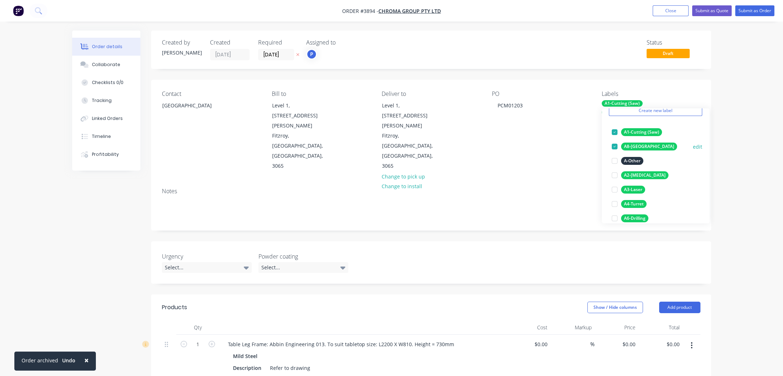
scroll to position [230, 0]
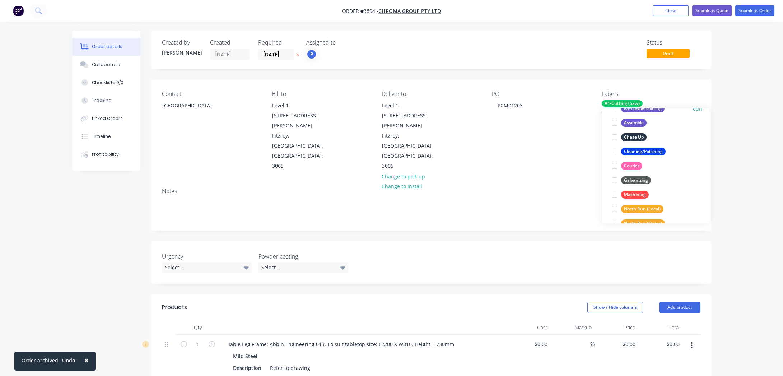
click at [639, 112] on div "A9-Powdercoating" at bounding box center [642, 108] width 43 height 8
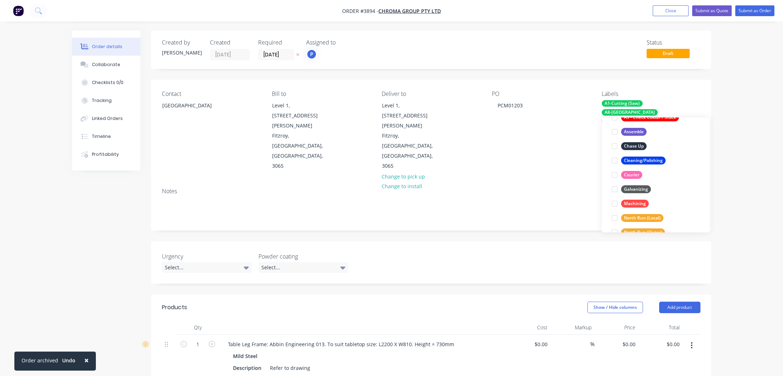
scroll to position [86, 0]
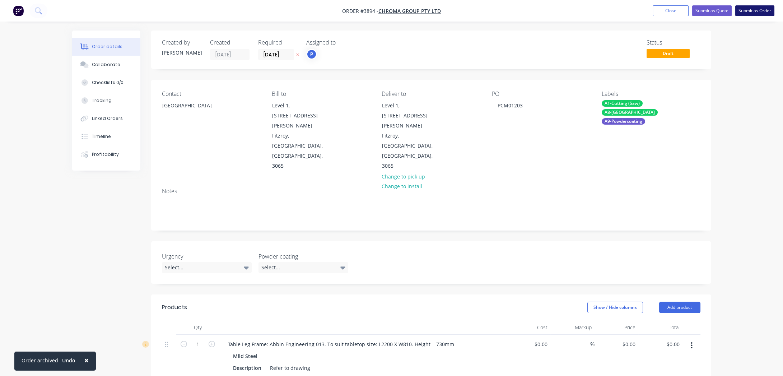
click at [750, 11] on button "Submit as Order" at bounding box center [754, 10] width 39 height 11
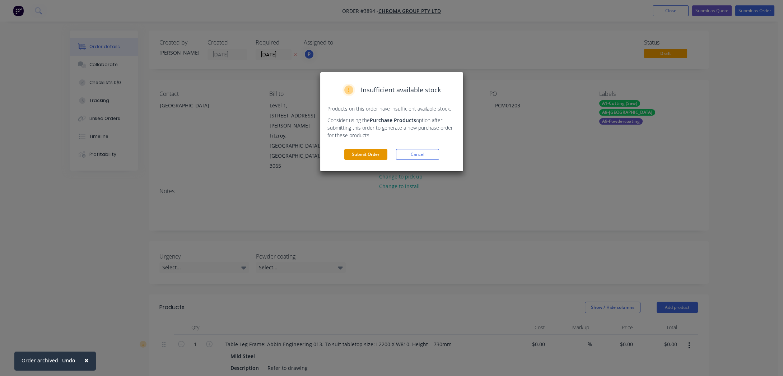
click at [360, 155] on button "Submit Order" at bounding box center [365, 154] width 43 height 11
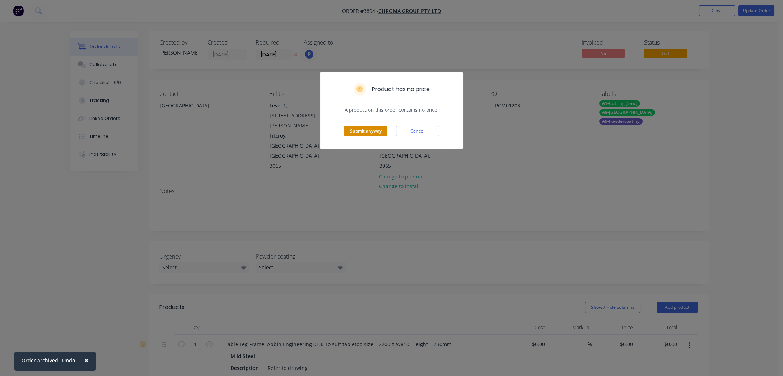
click at [351, 131] on button "Submit anyway" at bounding box center [365, 131] width 43 height 11
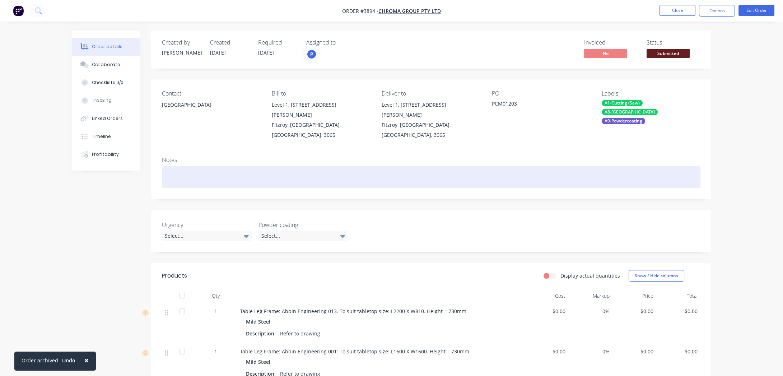
click at [244, 166] on div at bounding box center [431, 177] width 539 height 22
paste div
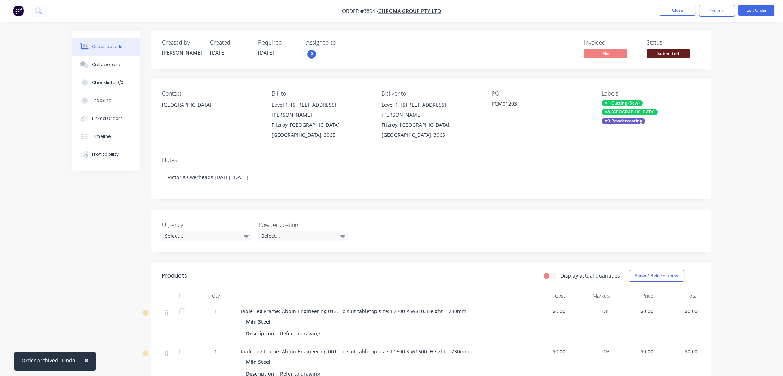
click at [675, 57] on span "Submitted" at bounding box center [668, 53] width 43 height 9
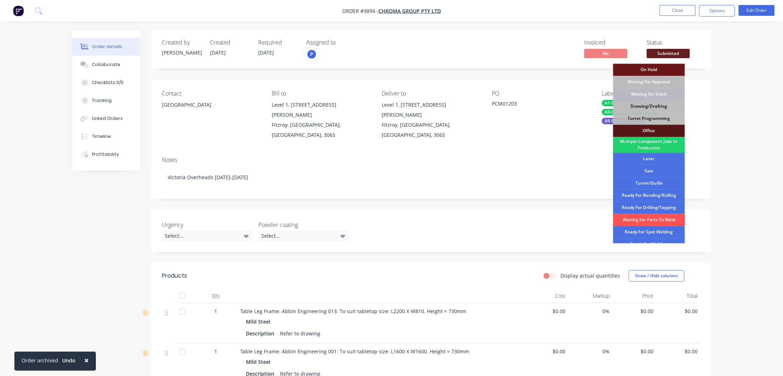
click at [664, 106] on div "Drawing/Drafting" at bounding box center [649, 106] width 72 height 12
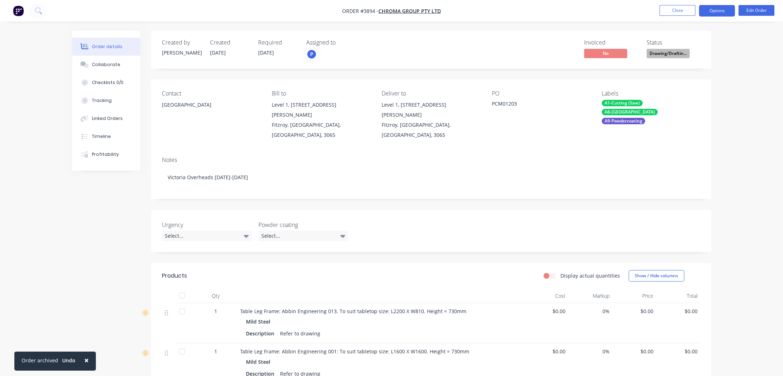
click at [714, 13] on button "Options" at bounding box center [717, 10] width 36 height 11
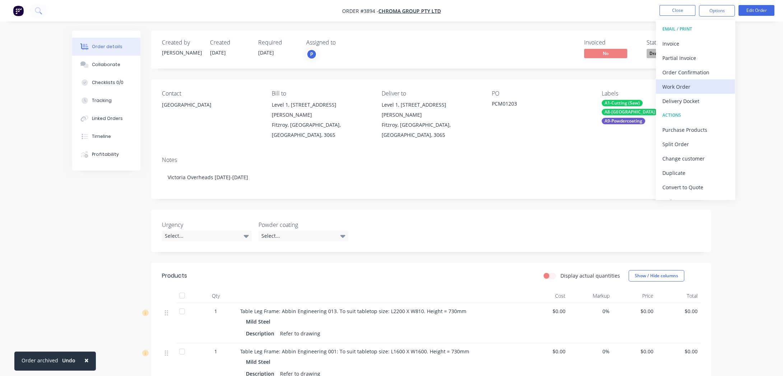
click at [693, 79] on button "Work Order" at bounding box center [695, 86] width 79 height 14
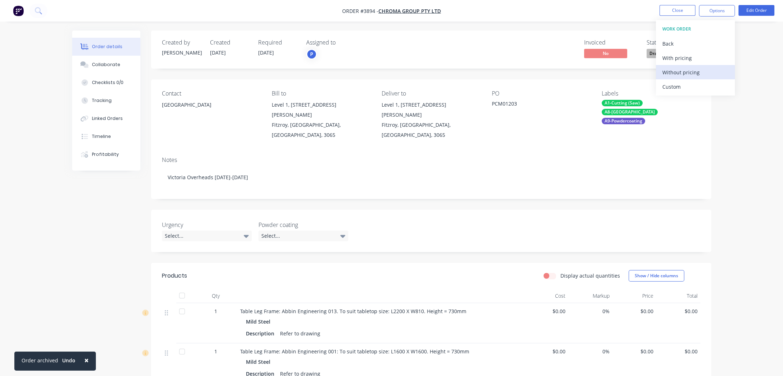
click at [695, 67] on div "Without pricing" at bounding box center [695, 72] width 66 height 10
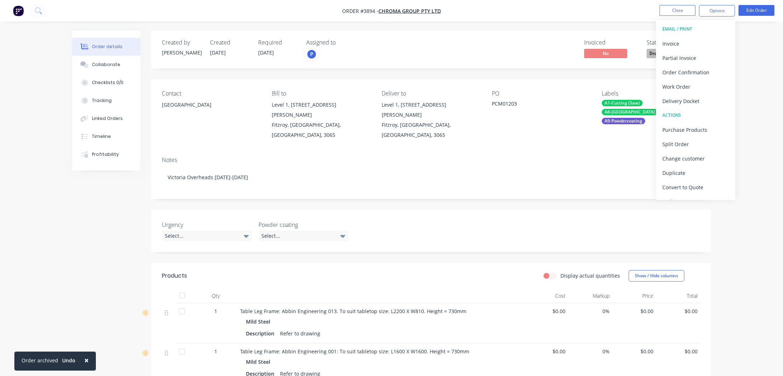
click at [79, 187] on div "Created by [PERSON_NAME] Created [DATE] Required [DATE] Assigned to P Invoiced …" at bounding box center [391, 292] width 639 height 522
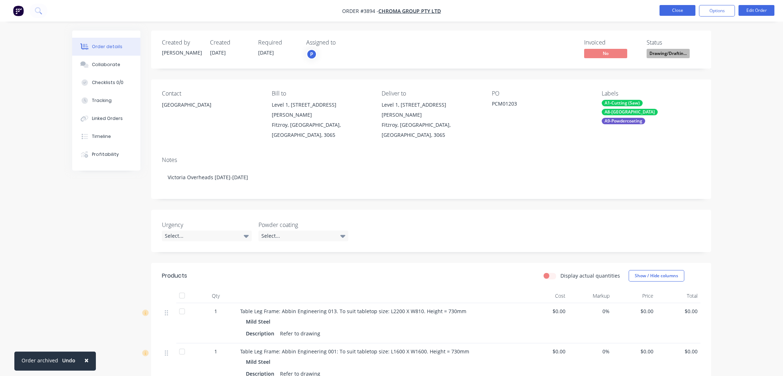
click at [670, 9] on button "Close" at bounding box center [678, 10] width 36 height 11
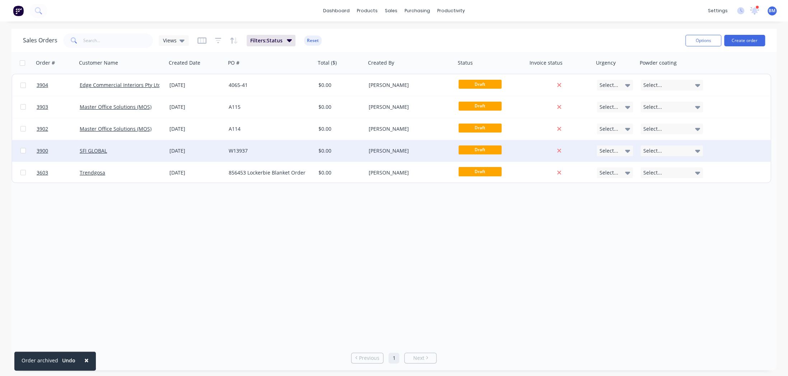
click at [158, 148] on div "SFI GLOBAL" at bounding box center [120, 150] width 80 height 7
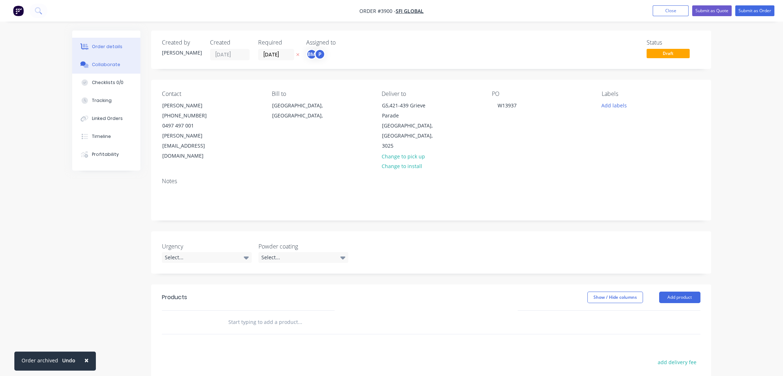
click at [99, 66] on div "Collaborate" at bounding box center [106, 64] width 28 height 6
